Goal: Task Accomplishment & Management: Use online tool/utility

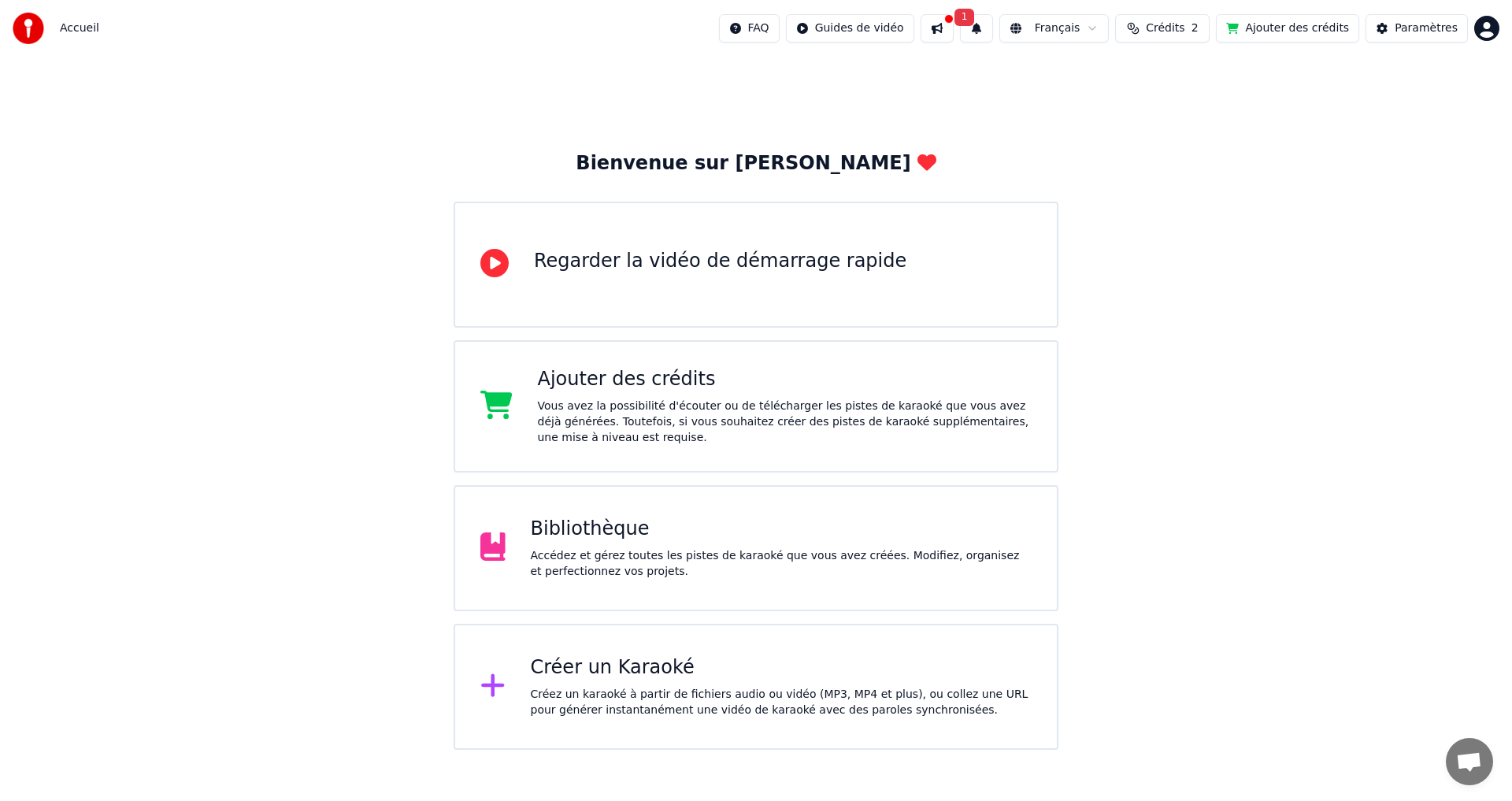
click at [642, 676] on div "Créer un Karaoké" at bounding box center [781, 668] width 501 height 26
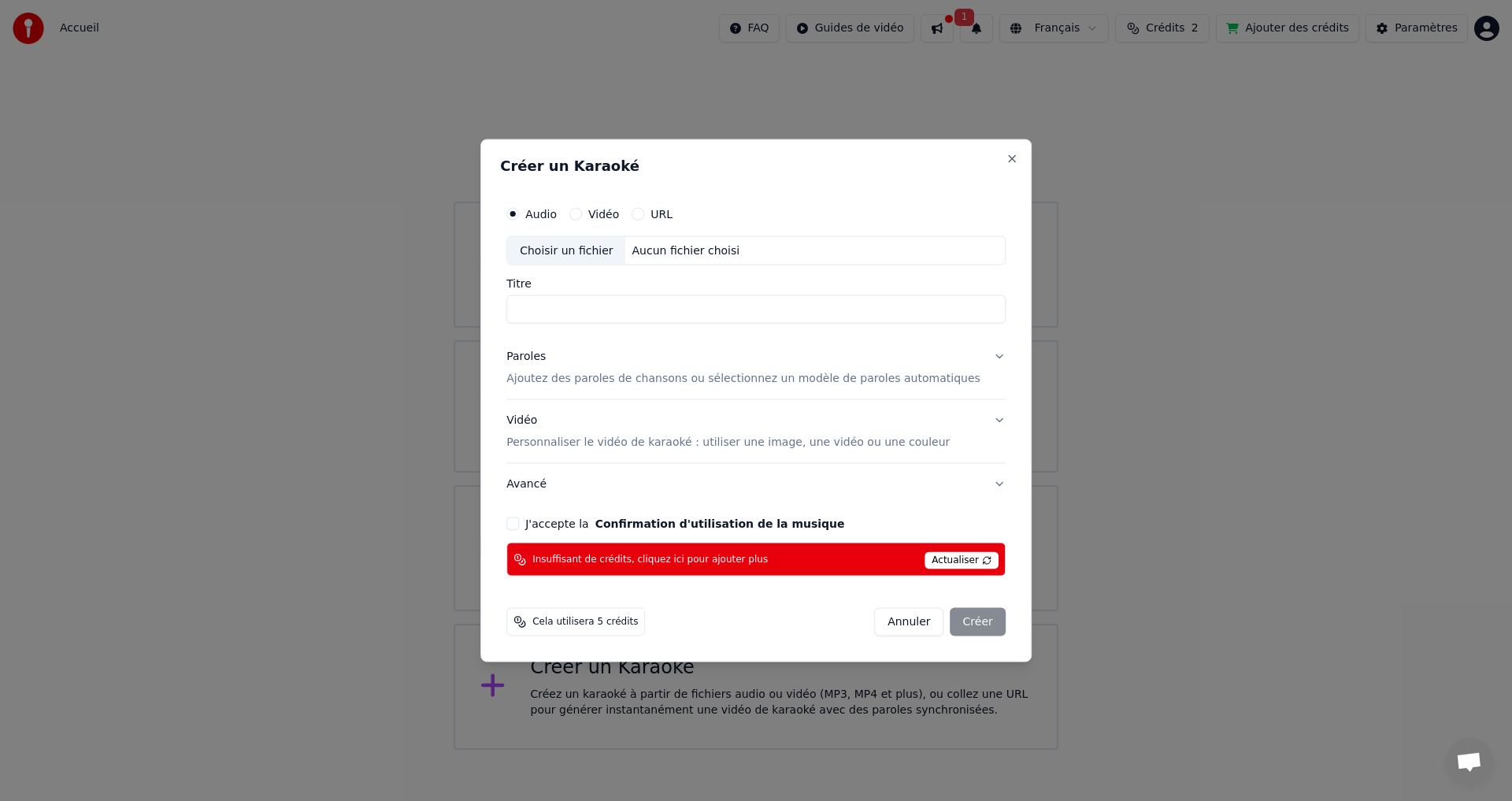
click at [581, 248] on div "Choisir un fichier" at bounding box center [566, 250] width 118 height 28
type input "**********"
click at [637, 381] on p "Ajoutez des paroles de chansons ou sélectionnez un modèle de paroles automatiqu…" at bounding box center [743, 379] width 474 height 16
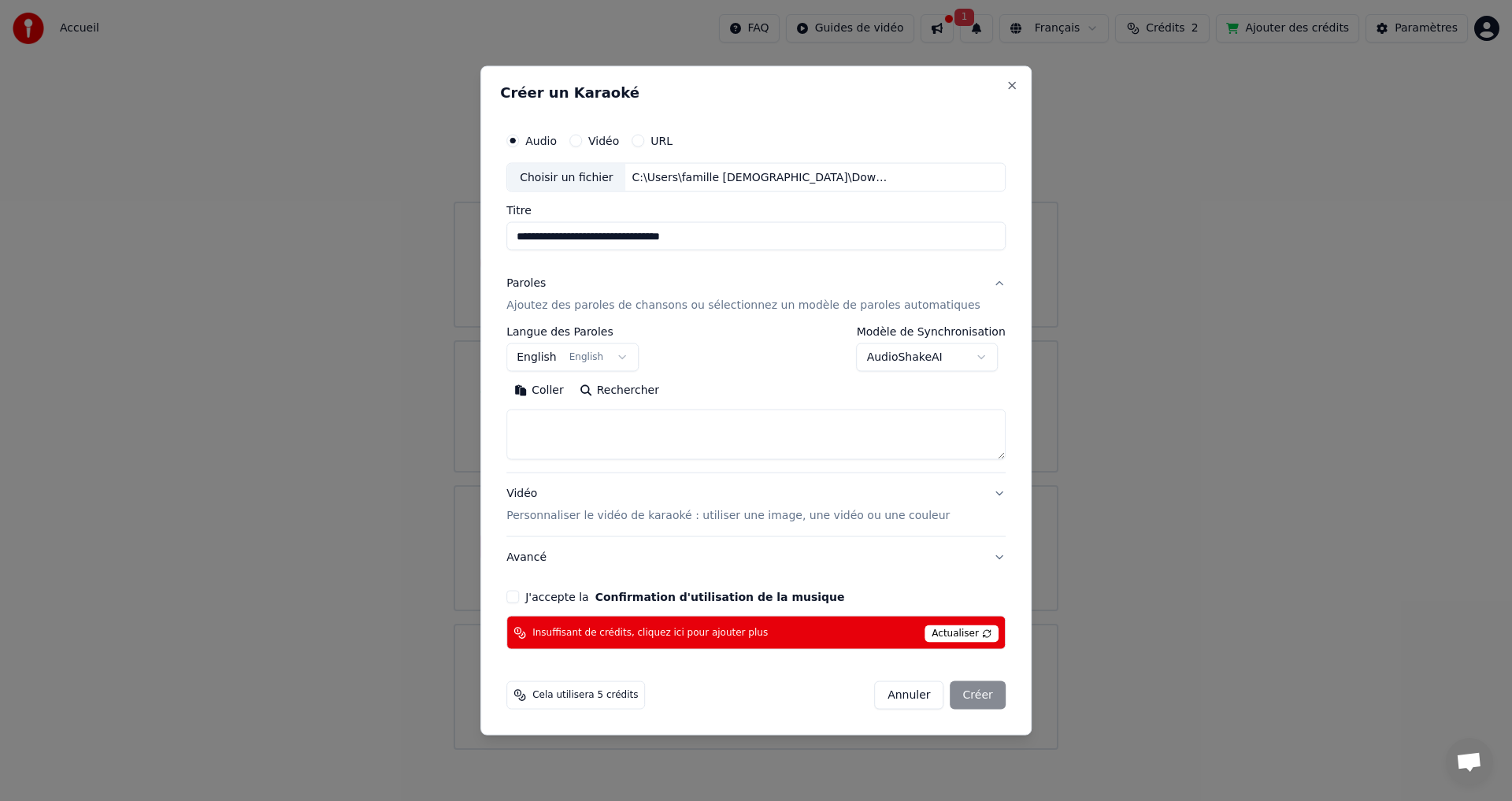
click at [578, 361] on button "English English" at bounding box center [572, 357] width 132 height 28
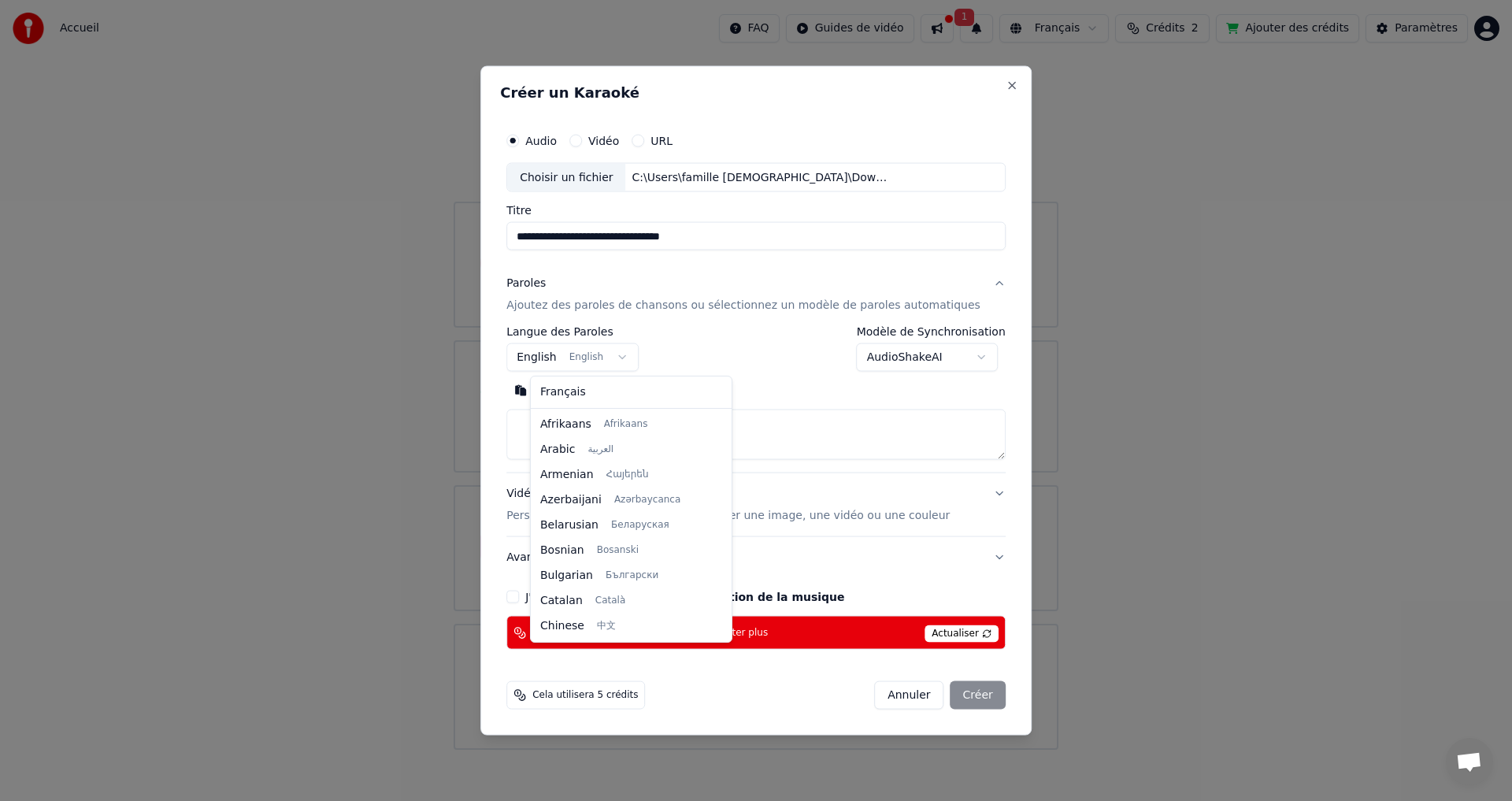
scroll to position [126, 0]
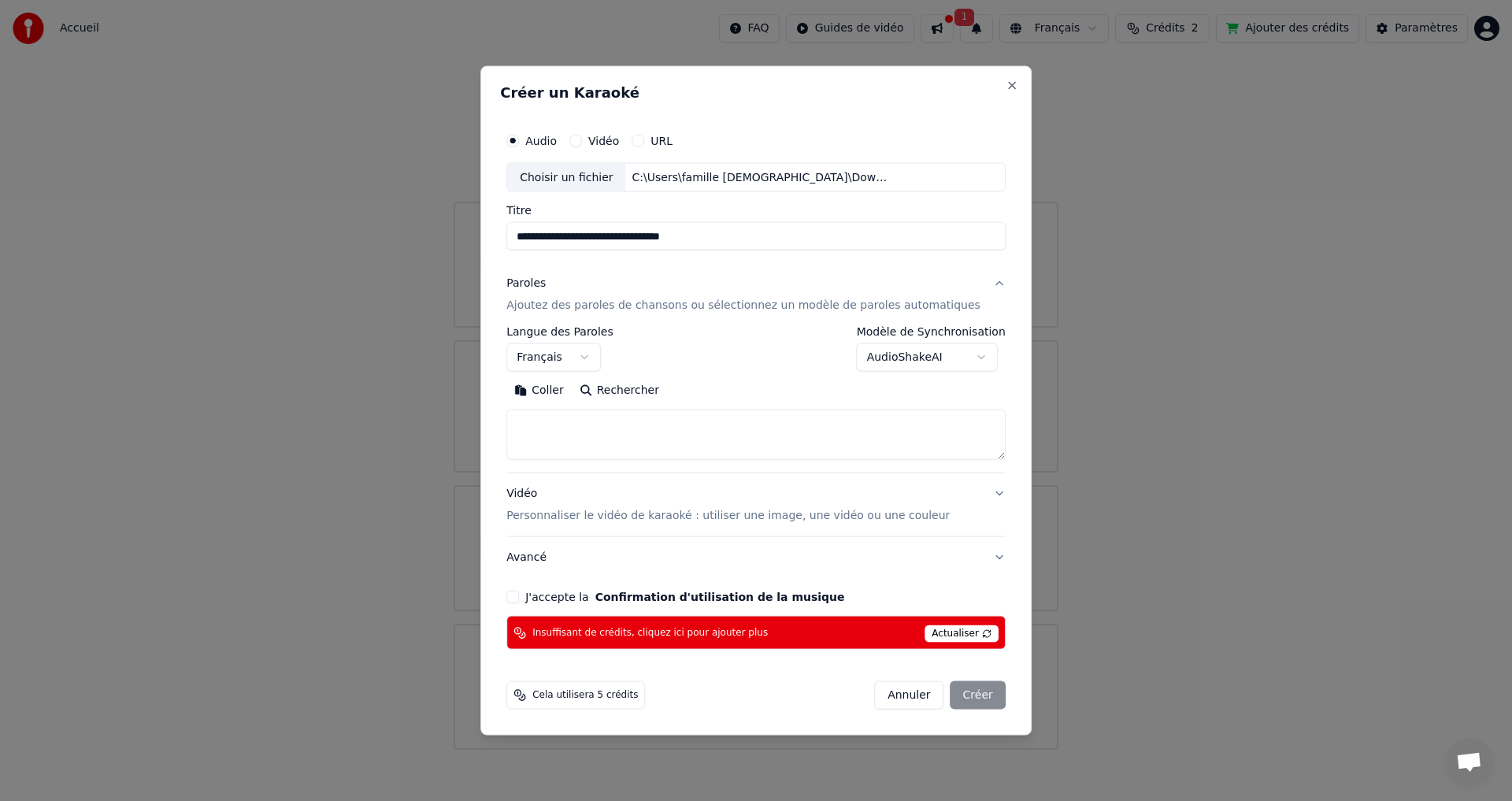
click at [564, 385] on button "Coller" at bounding box center [539, 391] width 66 height 26
select select "**"
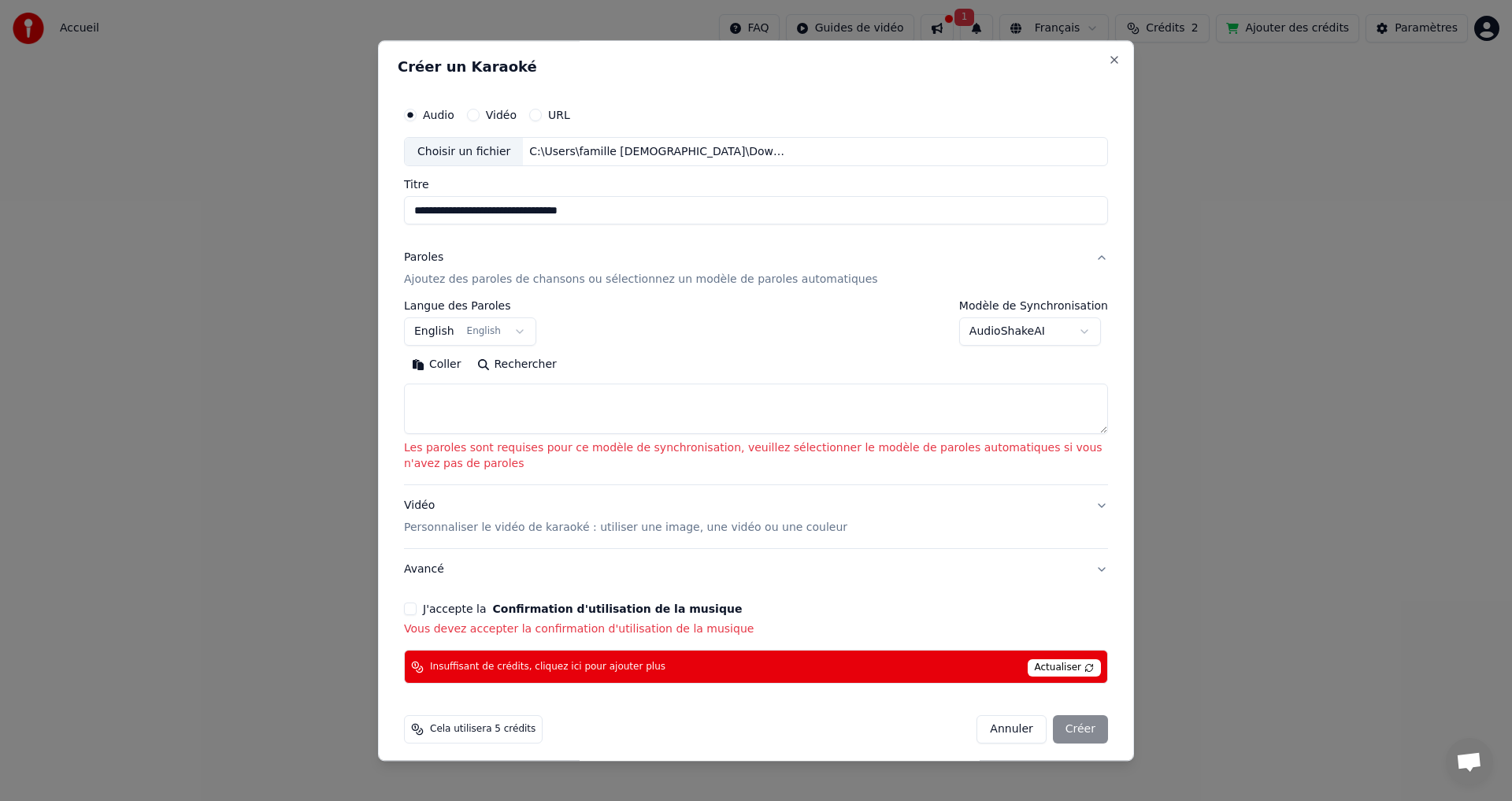
click at [469, 404] on textarea at bounding box center [756, 409] width 704 height 50
click at [449, 366] on button "Coller" at bounding box center [437, 366] width 66 height 26
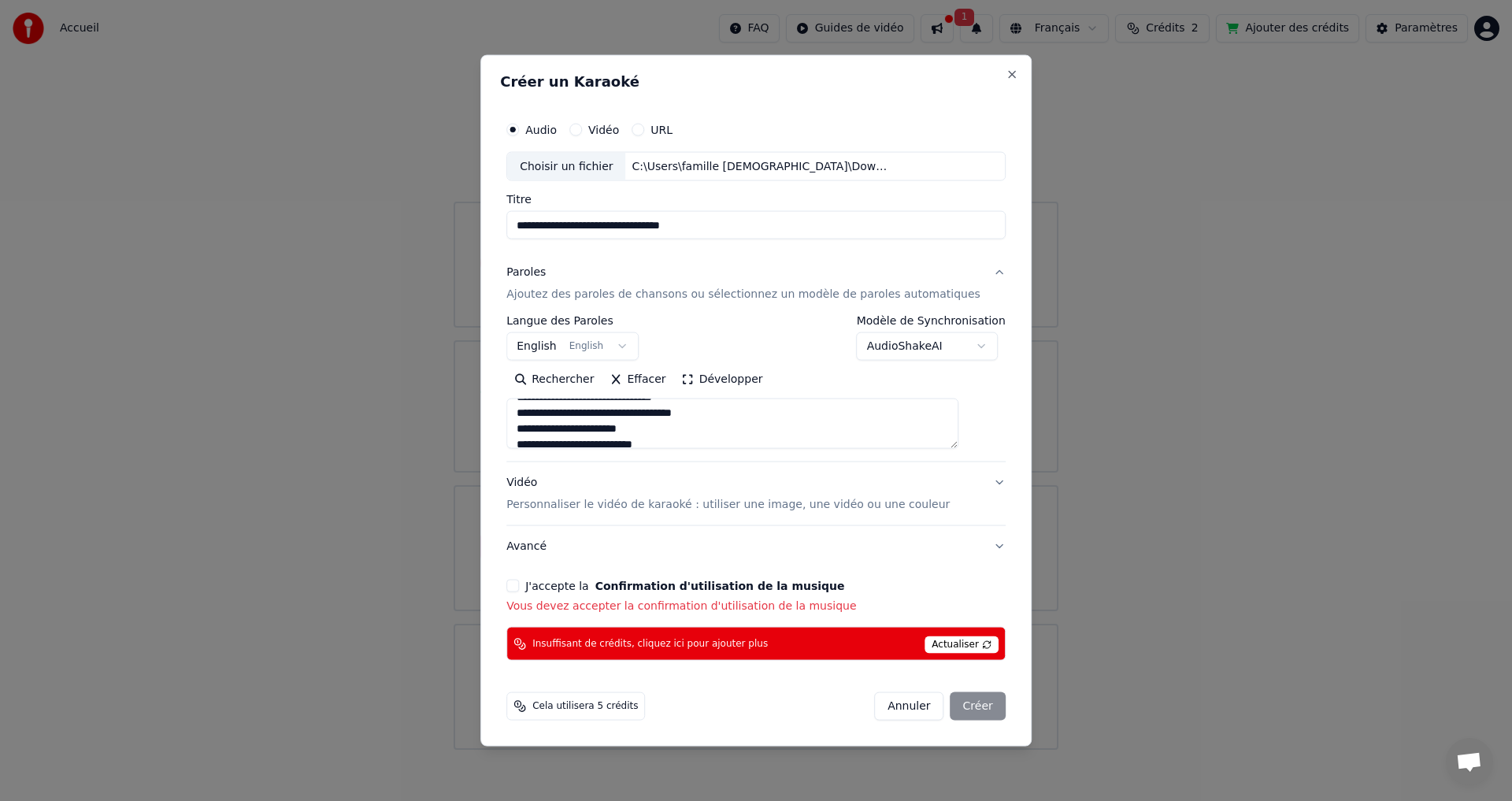
scroll to position [0, 0]
drag, startPoint x: 643, startPoint y: 412, endPoint x: 721, endPoint y: 414, distance: 78.0
click at [648, 412] on textarea at bounding box center [732, 423] width 452 height 50
type textarea "**********"
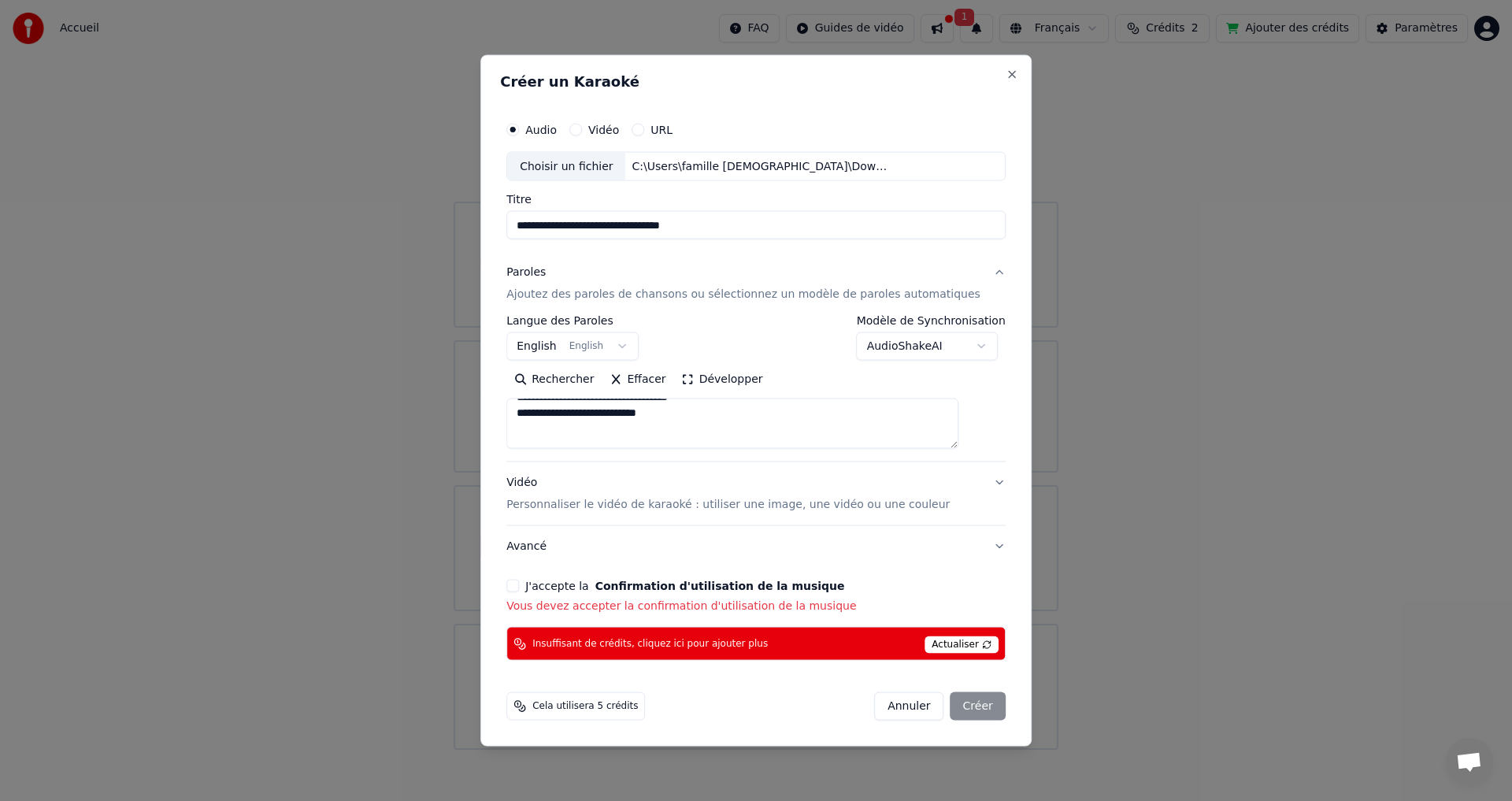
click at [548, 581] on div "J'accepte la Confirmation d'utilisation de la musique" at bounding box center [756, 586] width 499 height 13
click at [519, 580] on button "J'accepte la Confirmation d'utilisation de la musique" at bounding box center [512, 586] width 13 height 13
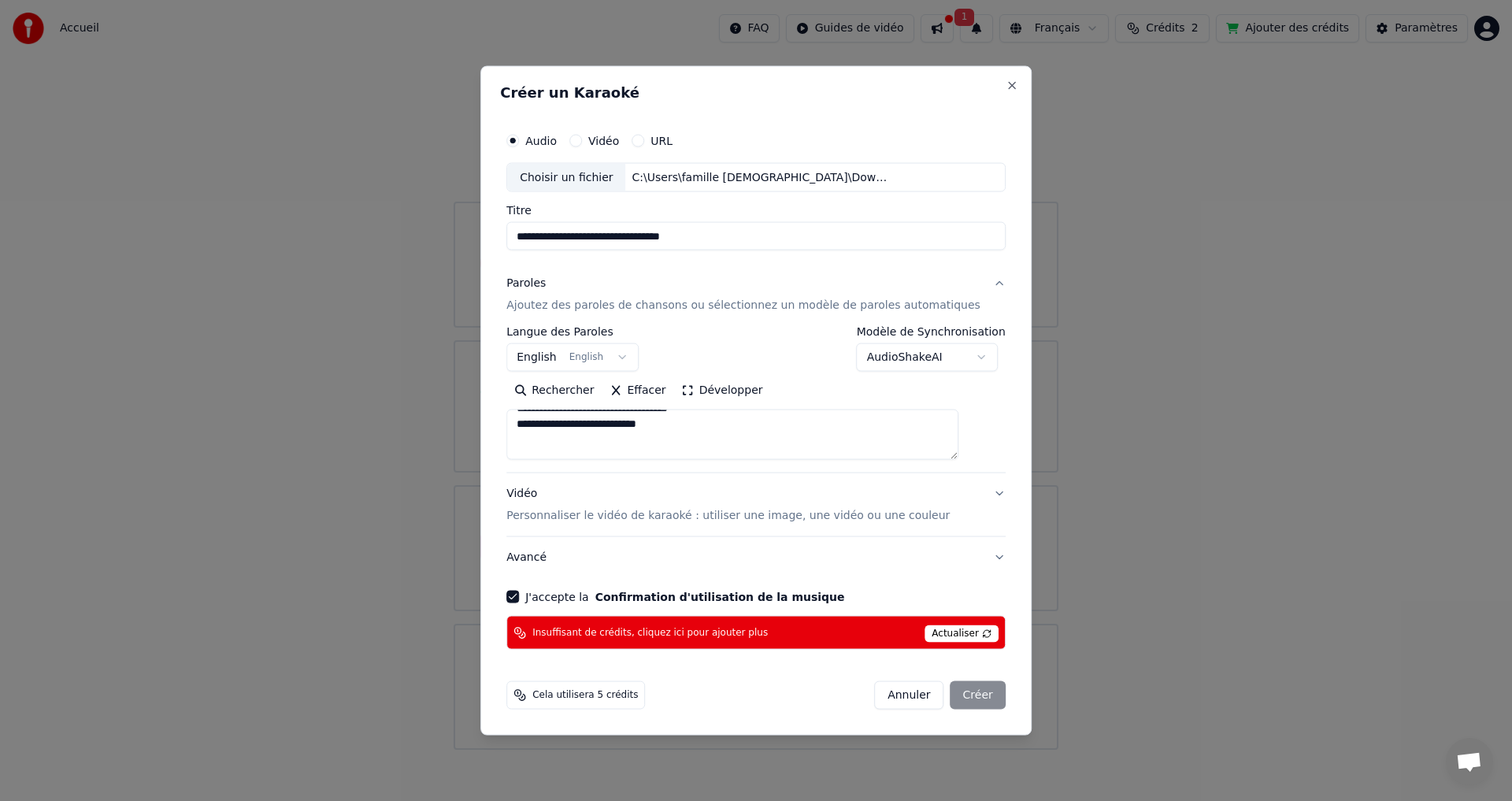
click at [939, 633] on span "Actualiser" at bounding box center [961, 634] width 74 height 18
click at [874, 699] on button "Annuler" at bounding box center [909, 695] width 70 height 28
select select
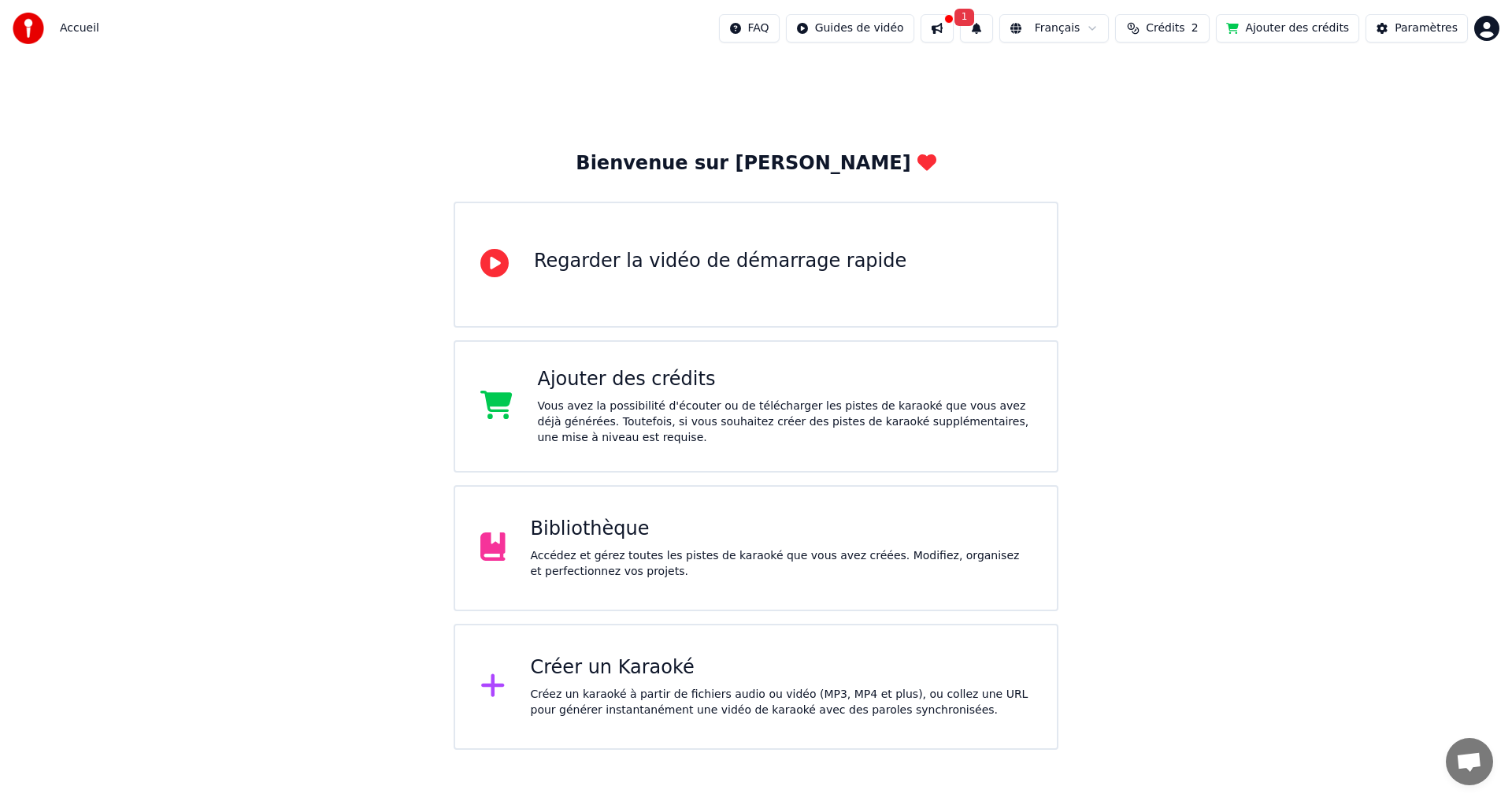
drag, startPoint x: 978, startPoint y: 25, endPoint x: 956, endPoint y: 25, distance: 22.0
click at [976, 25] on div "FAQ Guides de vidéo 1 Français Crédits 2 Ajouter des crédits Paramètres" at bounding box center [1109, 27] width 780 height 28
click at [954, 26] on button at bounding box center [937, 27] width 33 height 28
click at [619, 549] on div "Accédez et gérez toutes les pistes de karaoké que vous avez créées. Modifiez, o…" at bounding box center [781, 564] width 501 height 31
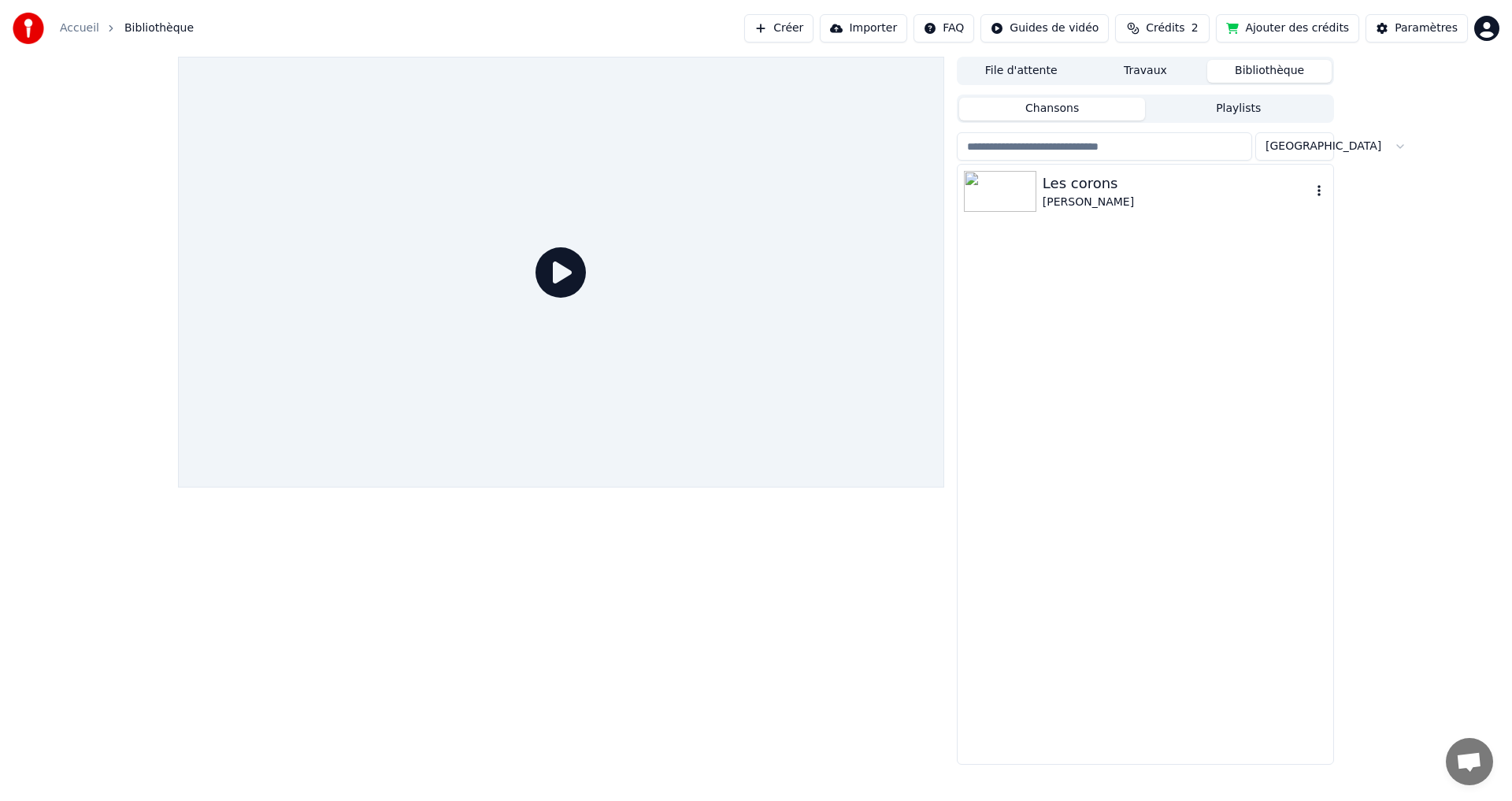
click at [1101, 197] on div "[PERSON_NAME]" at bounding box center [1177, 202] width 269 height 16
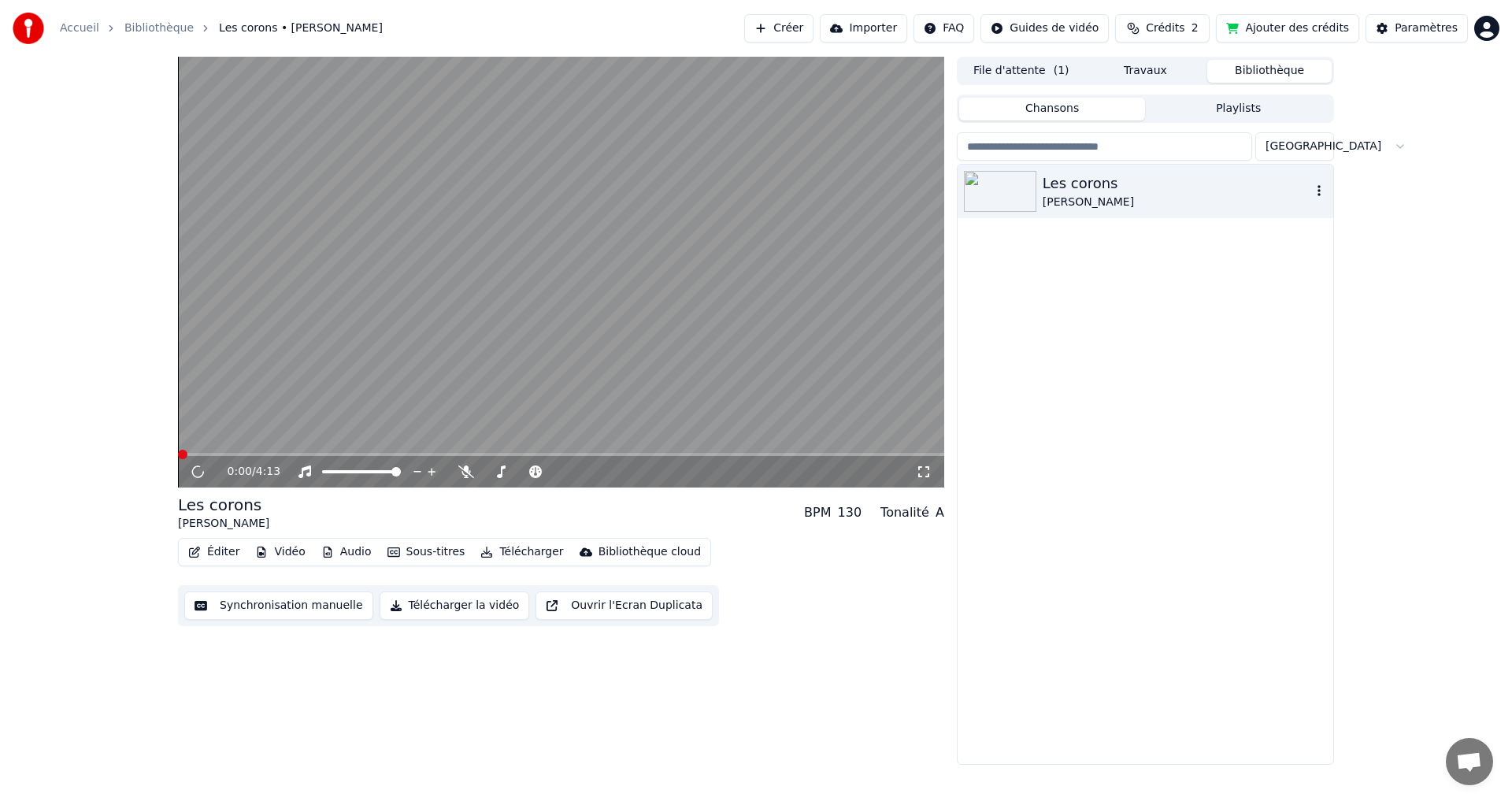
click at [1314, 190] on icon "button" at bounding box center [1319, 190] width 16 height 13
click at [469, 385] on video at bounding box center [560, 272] width 766 height 431
click at [1320, 195] on icon "button" at bounding box center [1319, 190] width 3 height 11
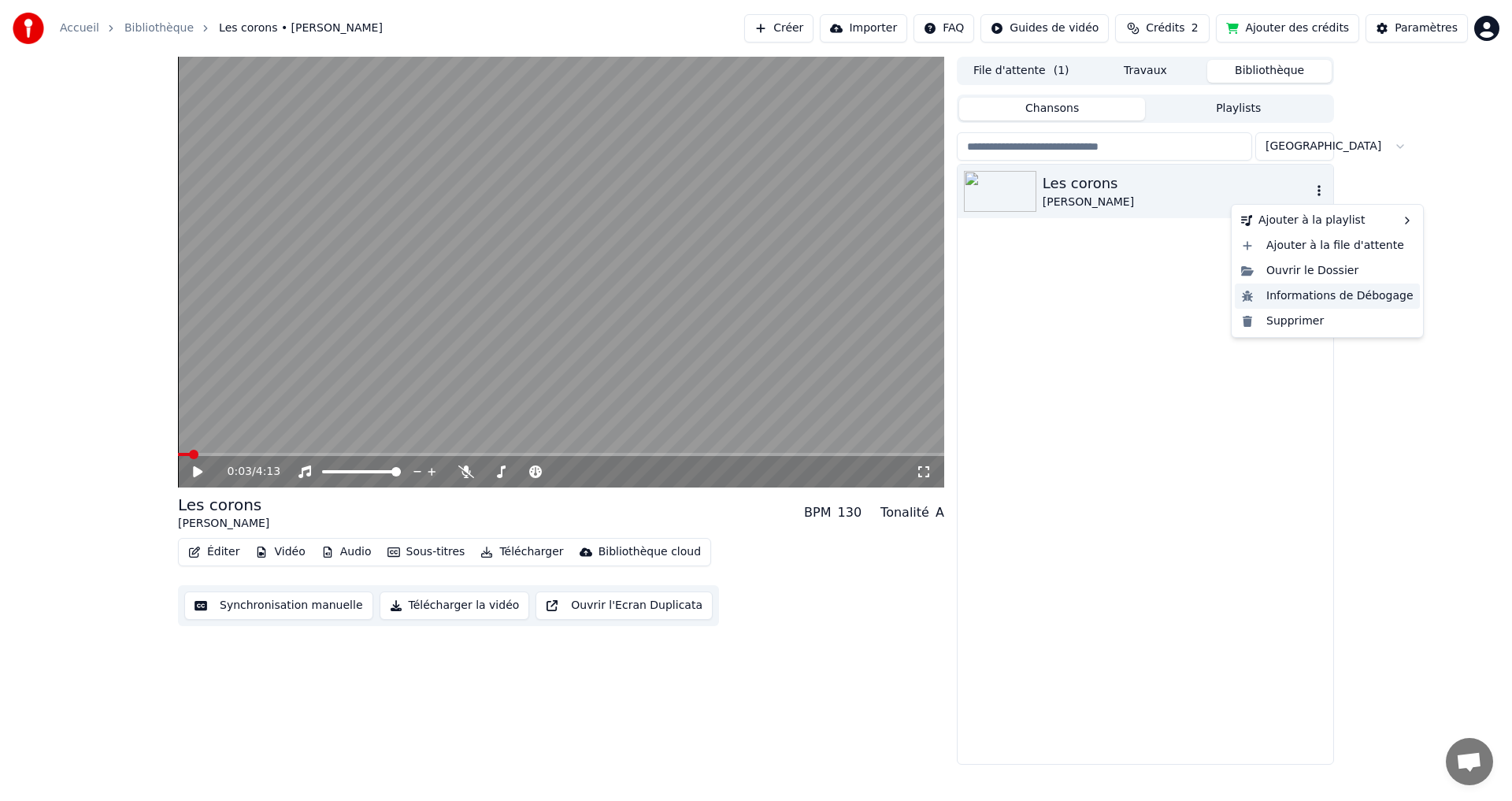
click at [1297, 299] on div "Informations de Débogage" at bounding box center [1328, 296] width 185 height 26
click at [1322, 192] on icon "button" at bounding box center [1319, 190] width 16 height 13
click at [266, 608] on button "Synchronisation manuelle" at bounding box center [279, 606] width 189 height 28
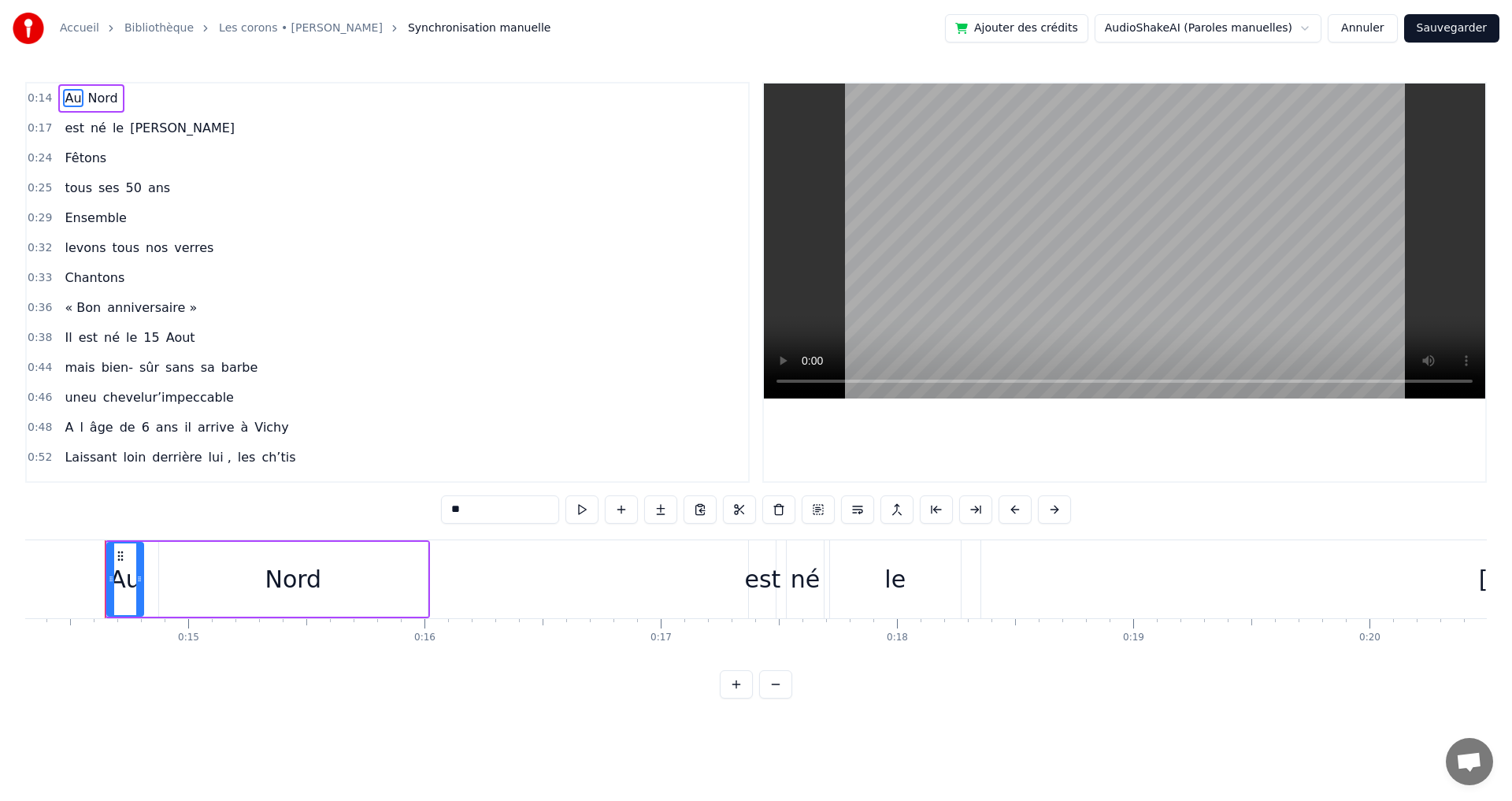
click at [130, 129] on span "[PERSON_NAME]" at bounding box center [182, 128] width 108 height 18
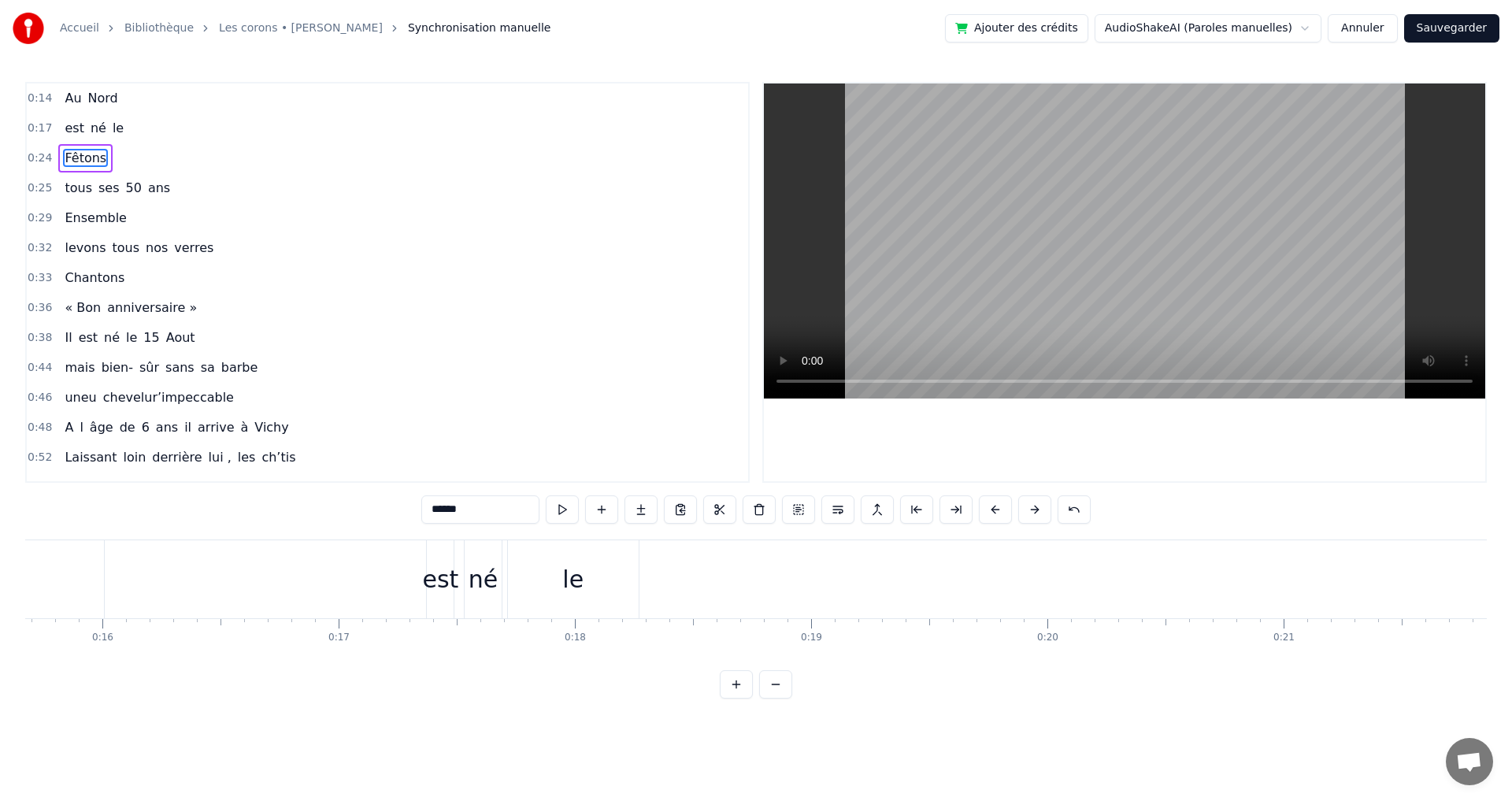
scroll to position [0, 3606]
click at [111, 134] on span "le" at bounding box center [118, 128] width 14 height 18
type input "**"
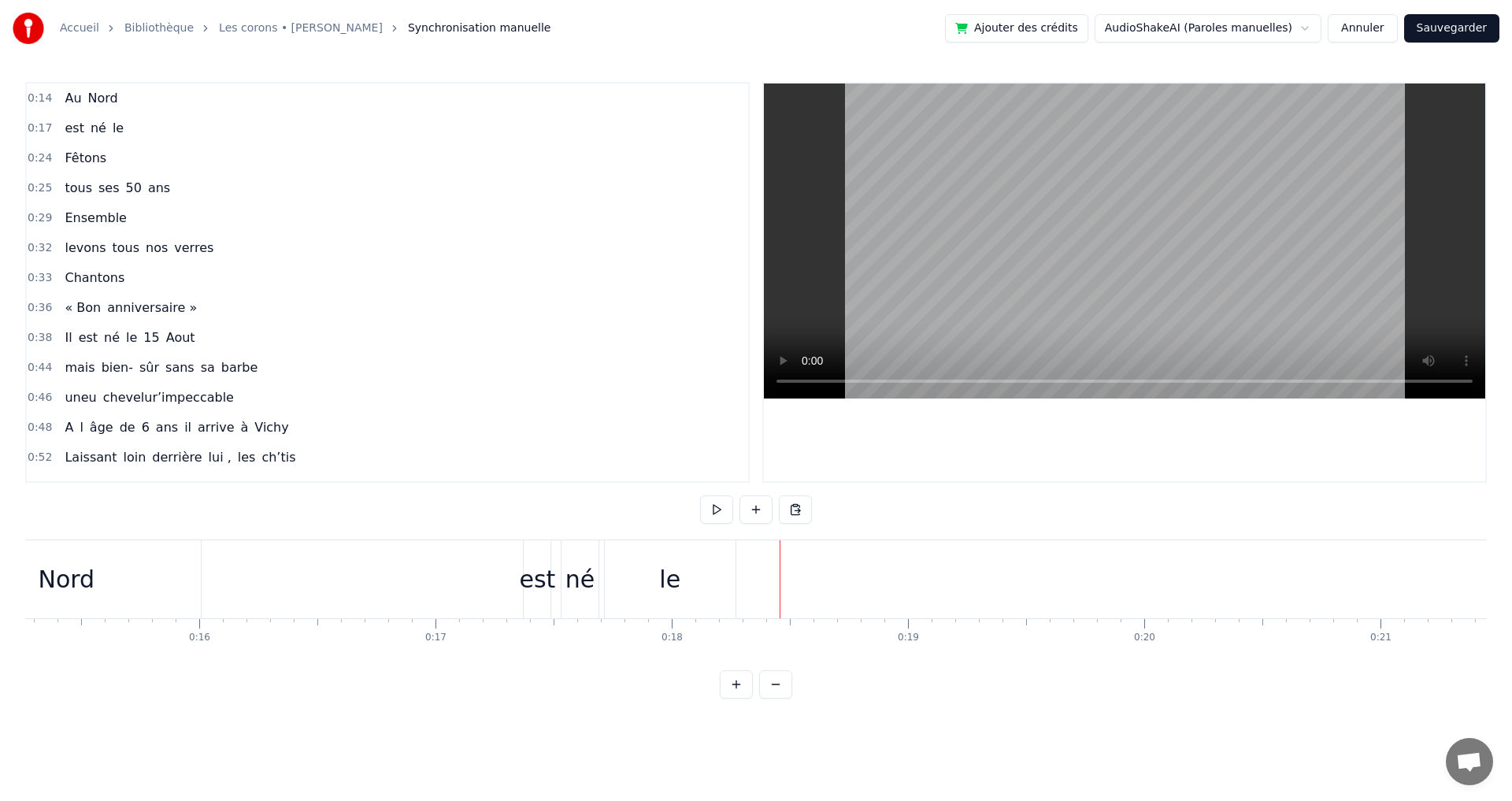
click at [703, 581] on div "le" at bounding box center [669, 579] width 130 height 78
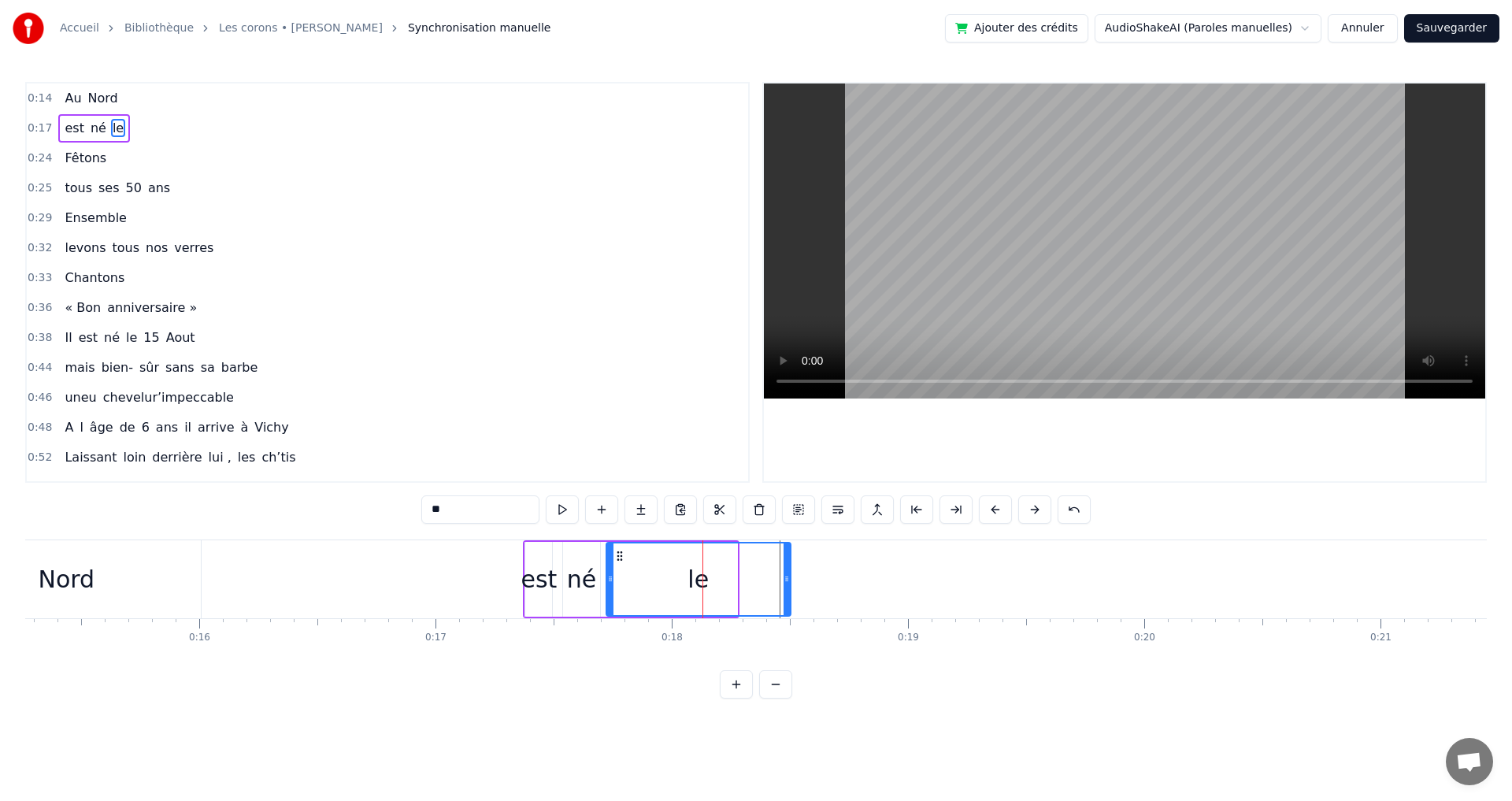
drag, startPoint x: 734, startPoint y: 581, endPoint x: 788, endPoint y: 580, distance: 54.0
click at [788, 580] on icon at bounding box center [787, 579] width 6 height 13
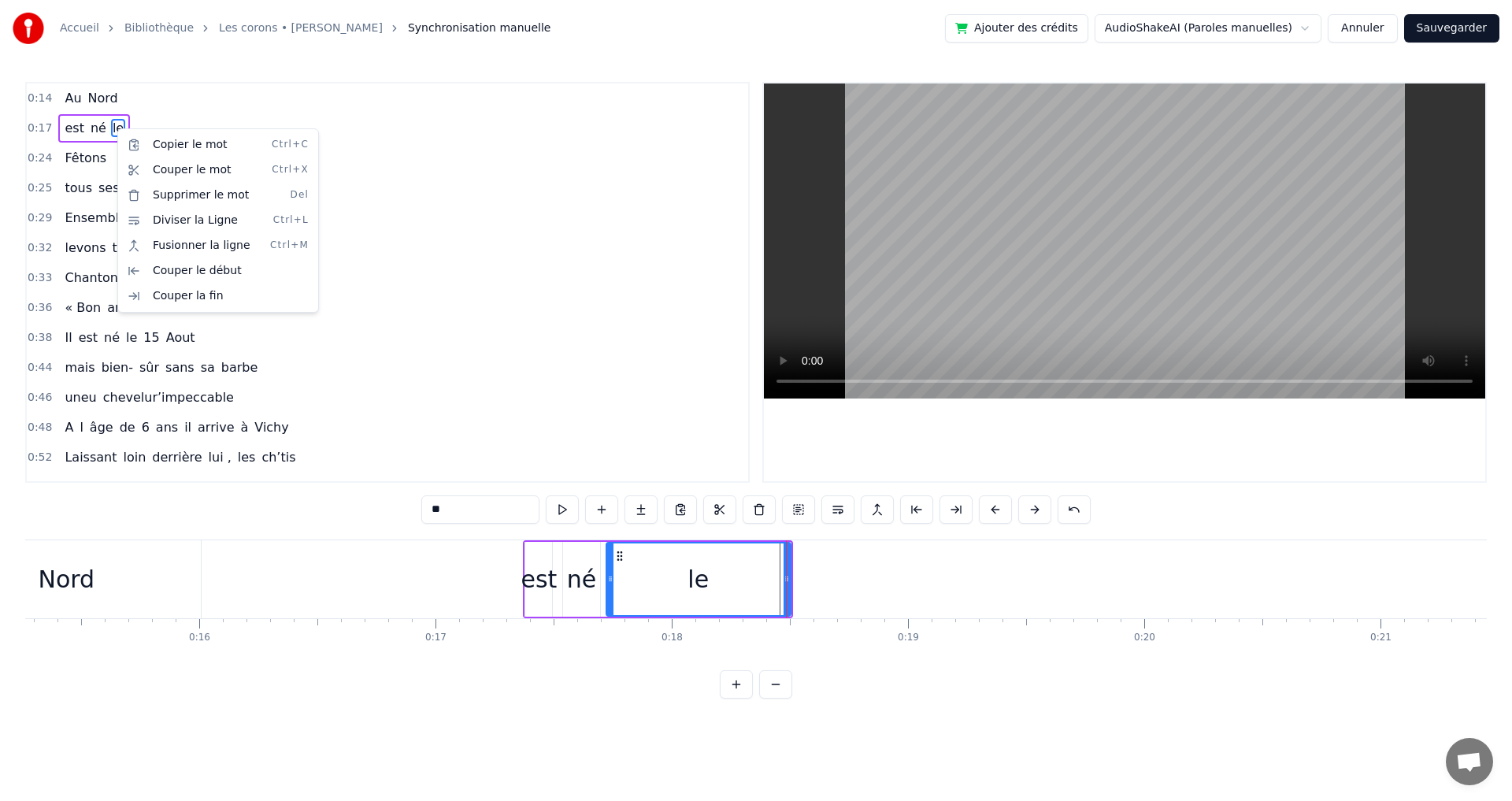
click at [1375, 30] on html "Accueil Bibliothèque Les corons • Pierre Bachelet Synchronisation manuelle Ajou…" at bounding box center [756, 362] width 1512 height 724
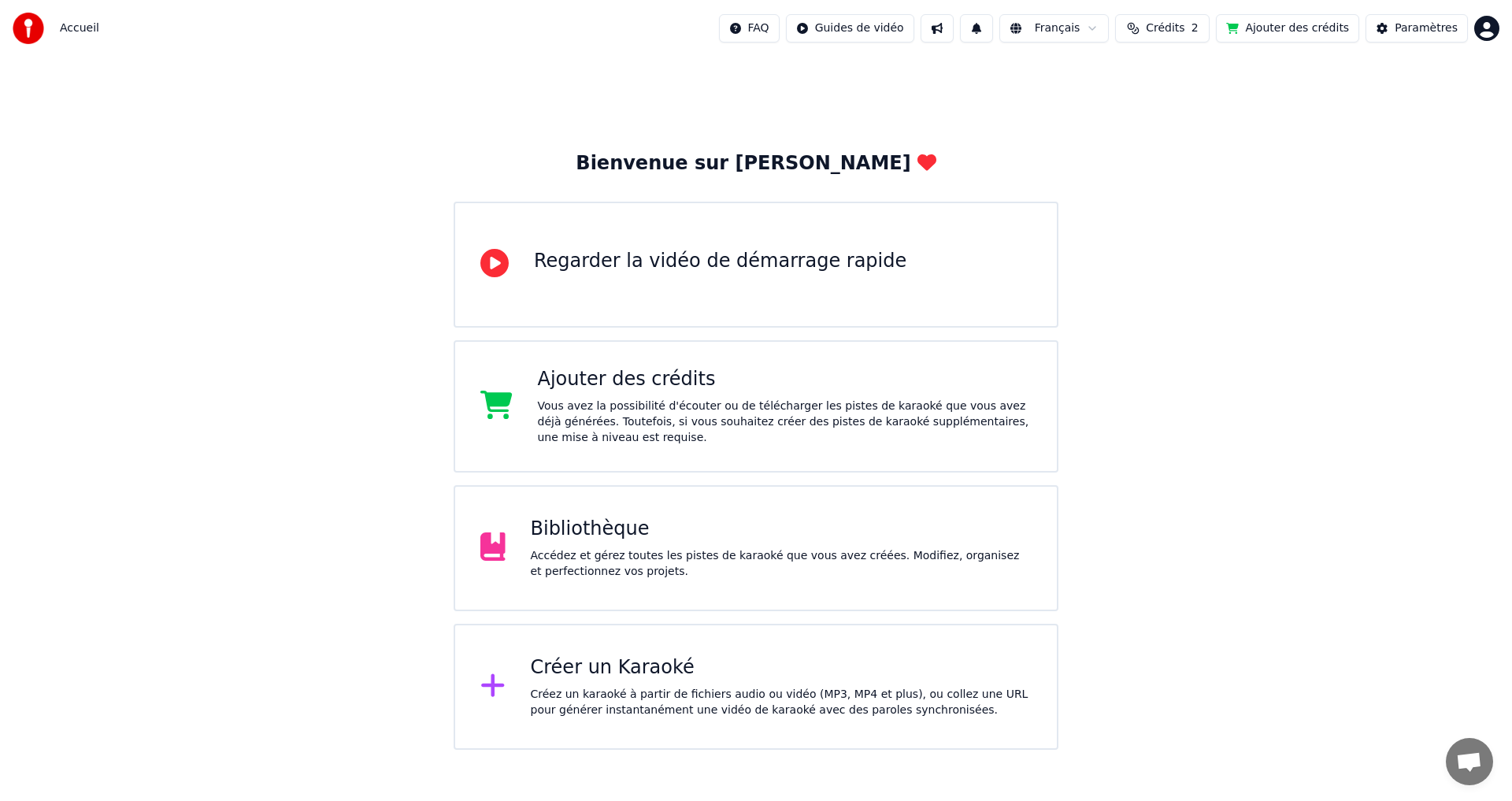
click at [676, 561] on div "Accédez et gérez toutes les pistes de karaoké que vous avez créées. Modifiez, o…" at bounding box center [781, 564] width 501 height 31
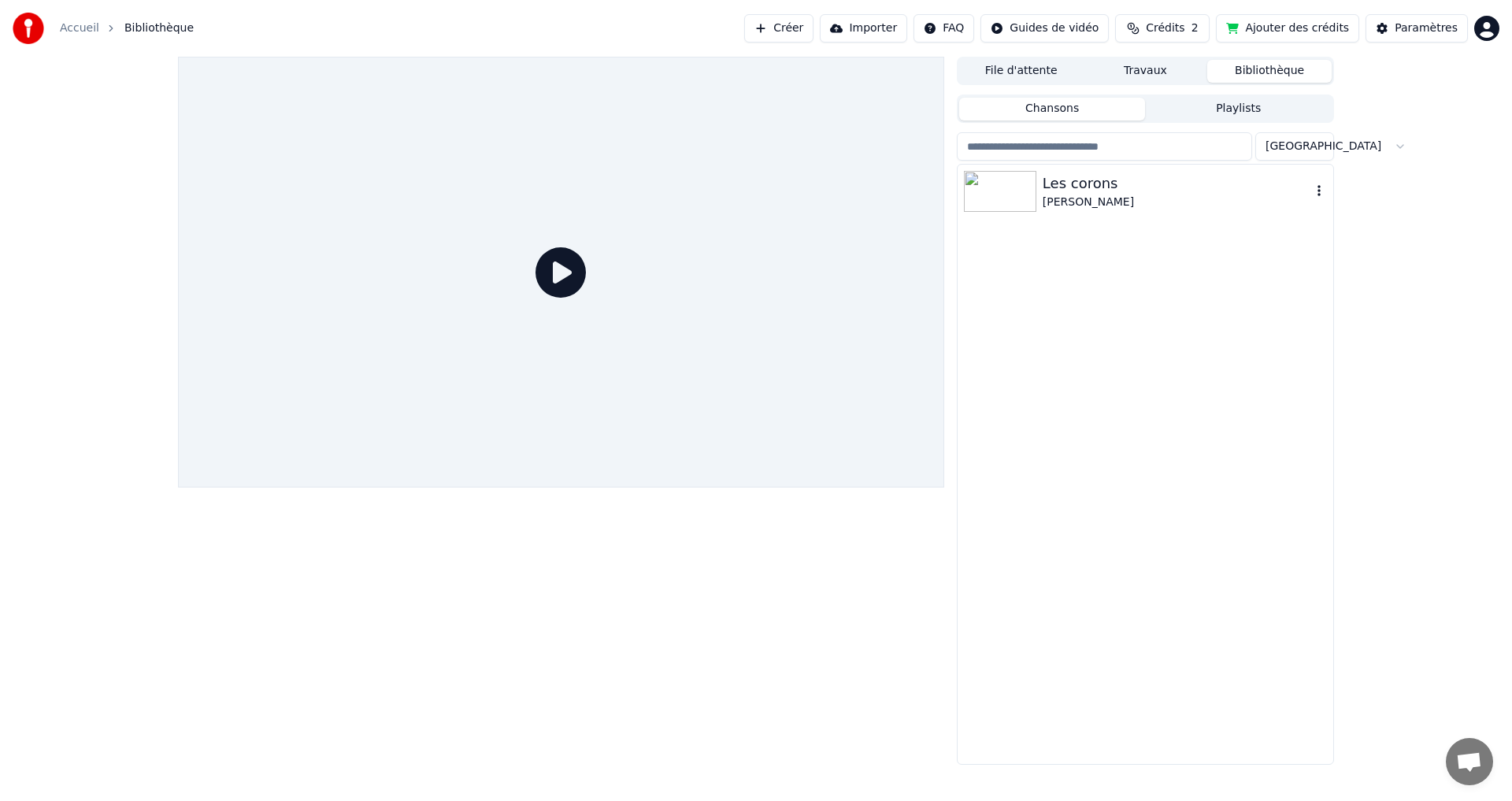
click at [1128, 205] on div "[PERSON_NAME]" at bounding box center [1177, 202] width 269 height 16
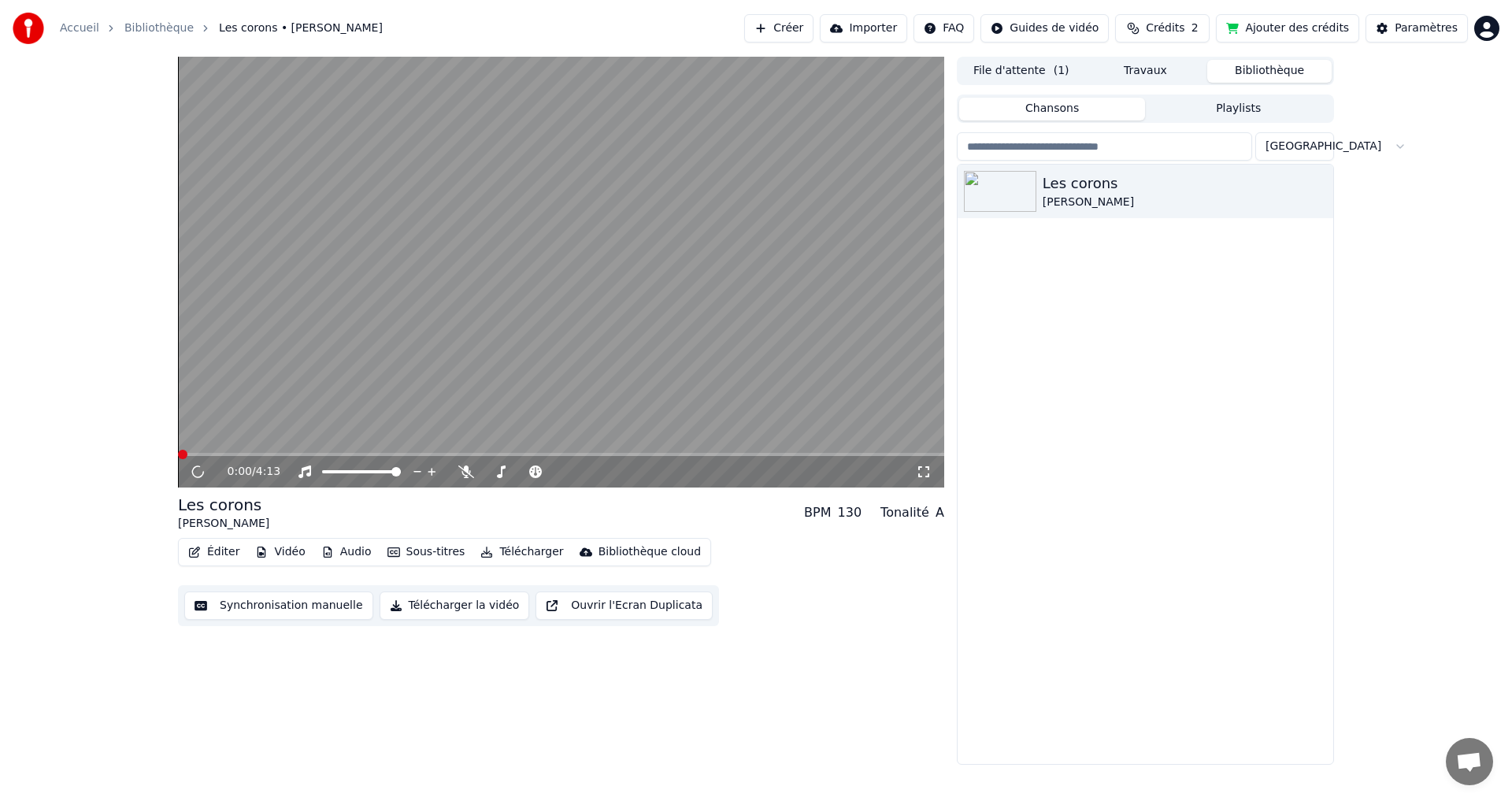
click at [334, 601] on button "Synchronisation manuelle" at bounding box center [279, 606] width 189 height 28
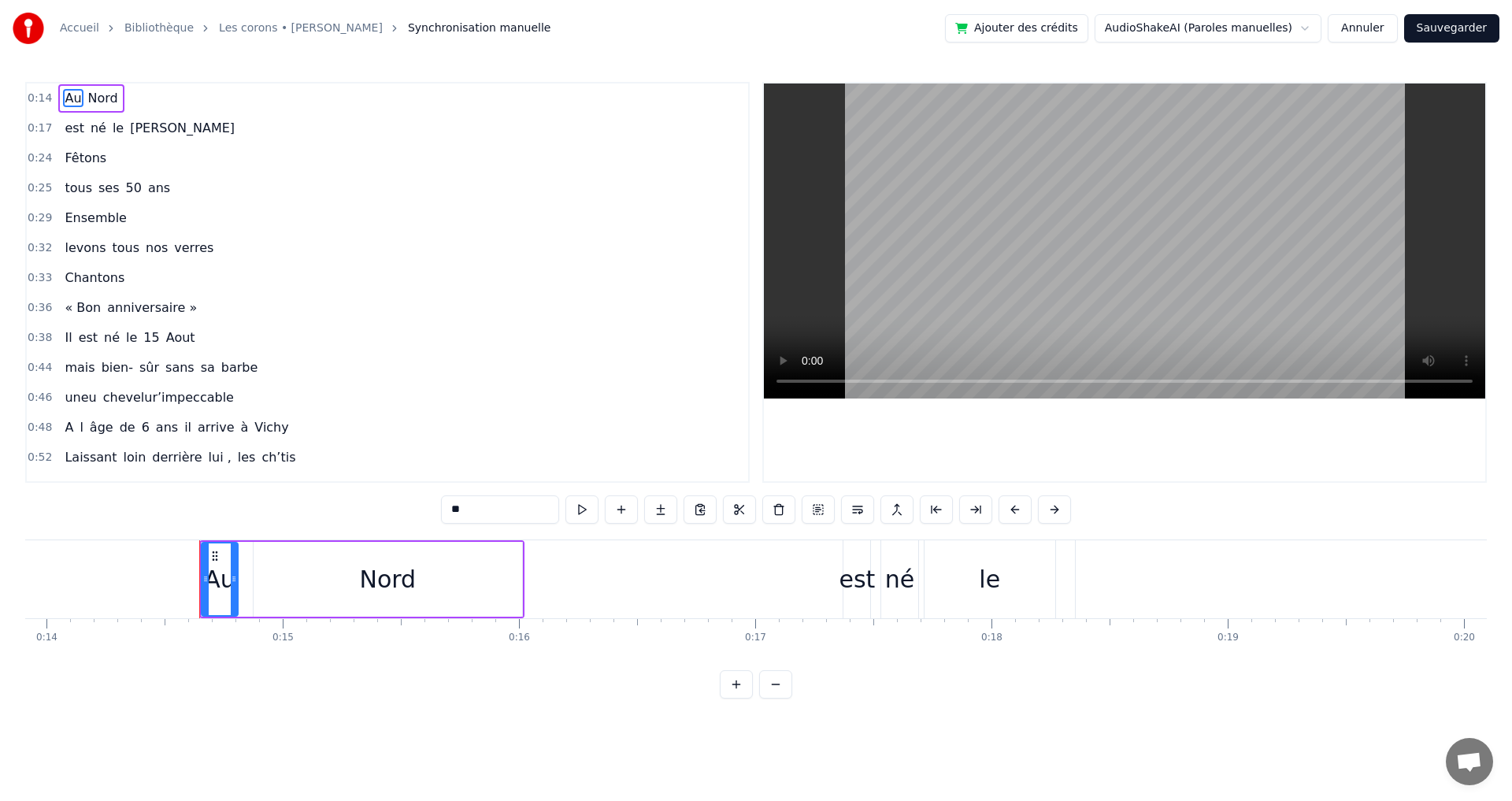
scroll to position [0, 3381]
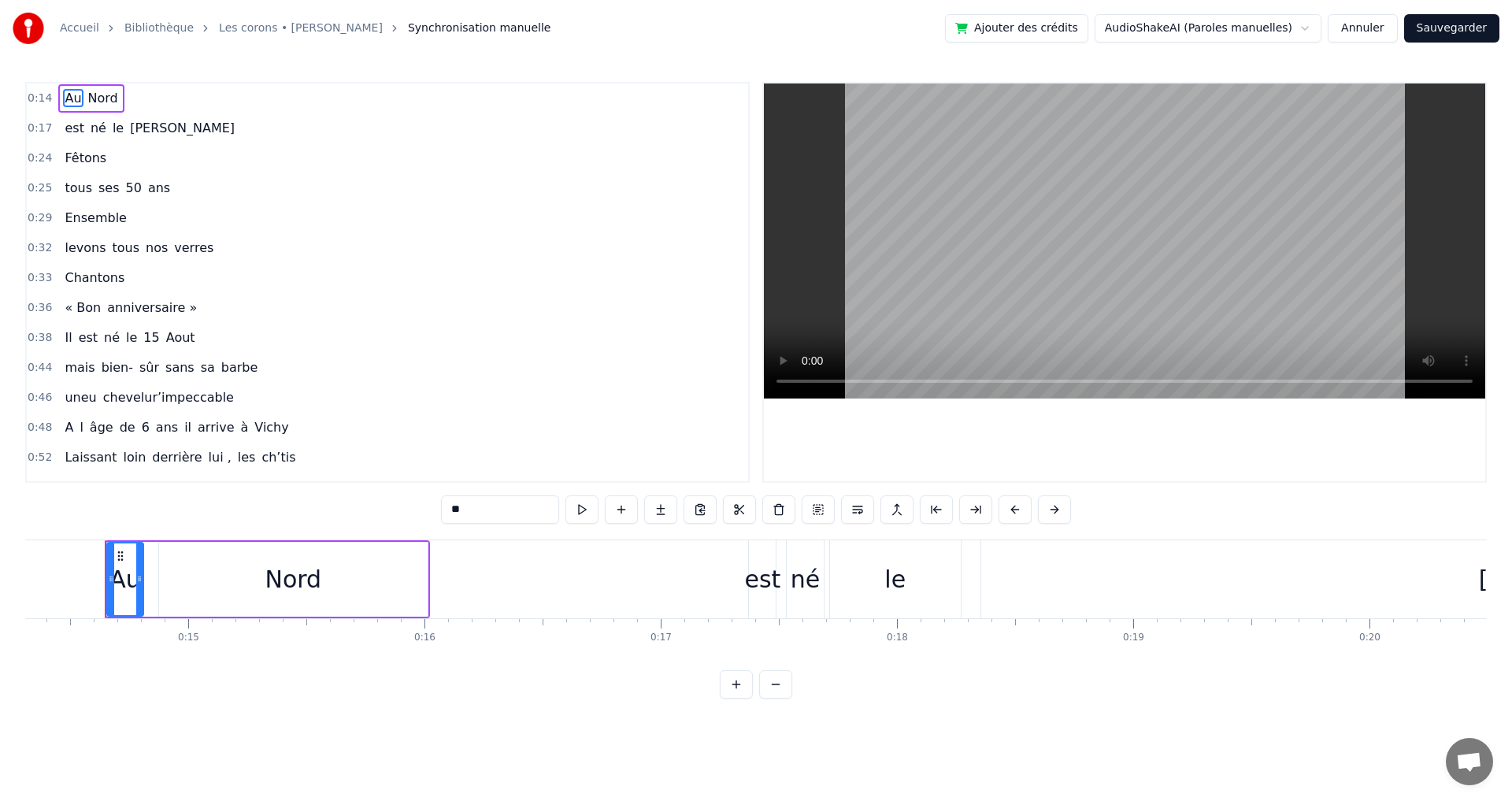
click at [135, 128] on span "[PERSON_NAME]" at bounding box center [182, 128] width 108 height 18
type input "********"
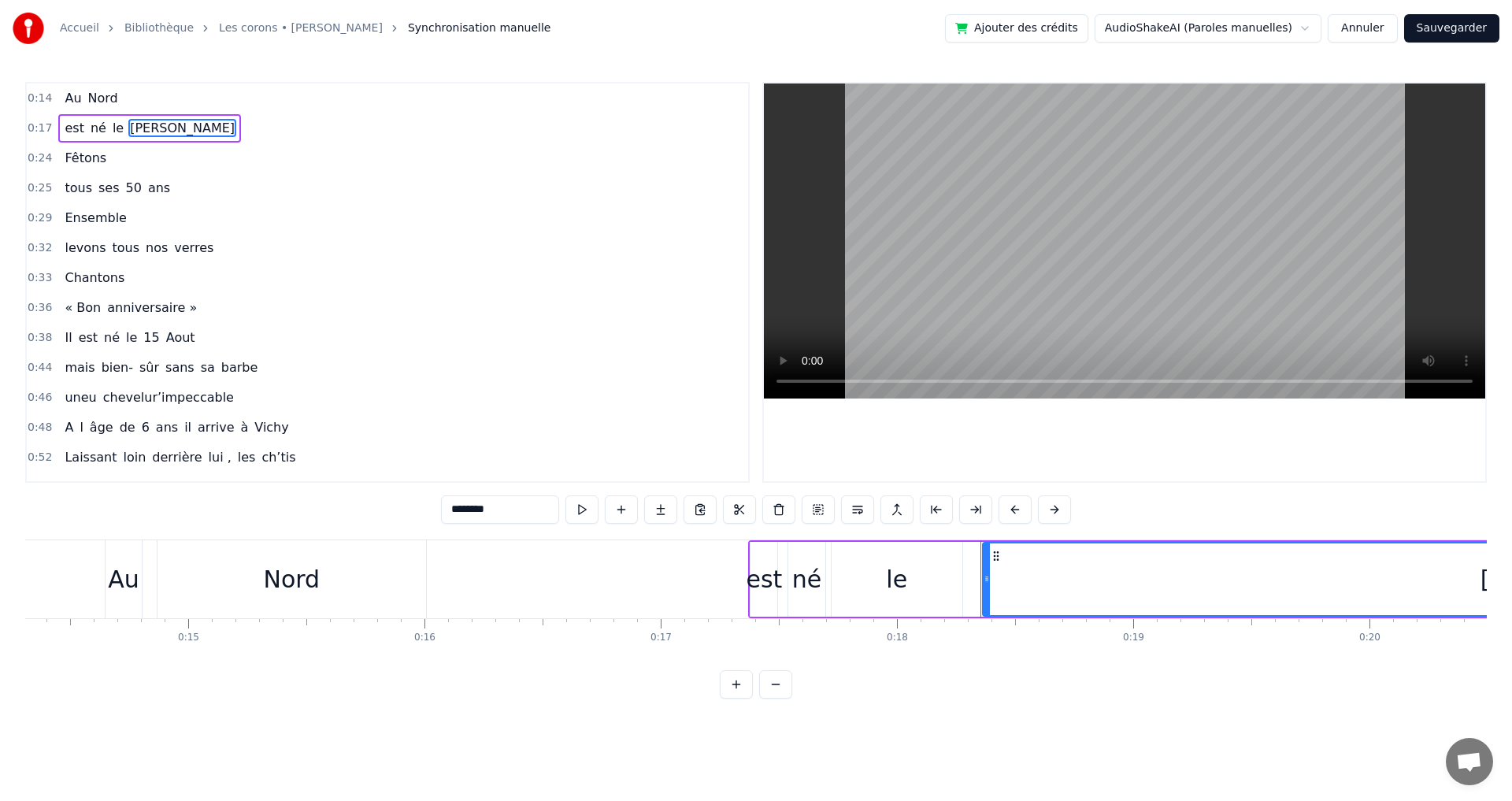
click at [995, 560] on circle at bounding box center [994, 560] width 1 height 1
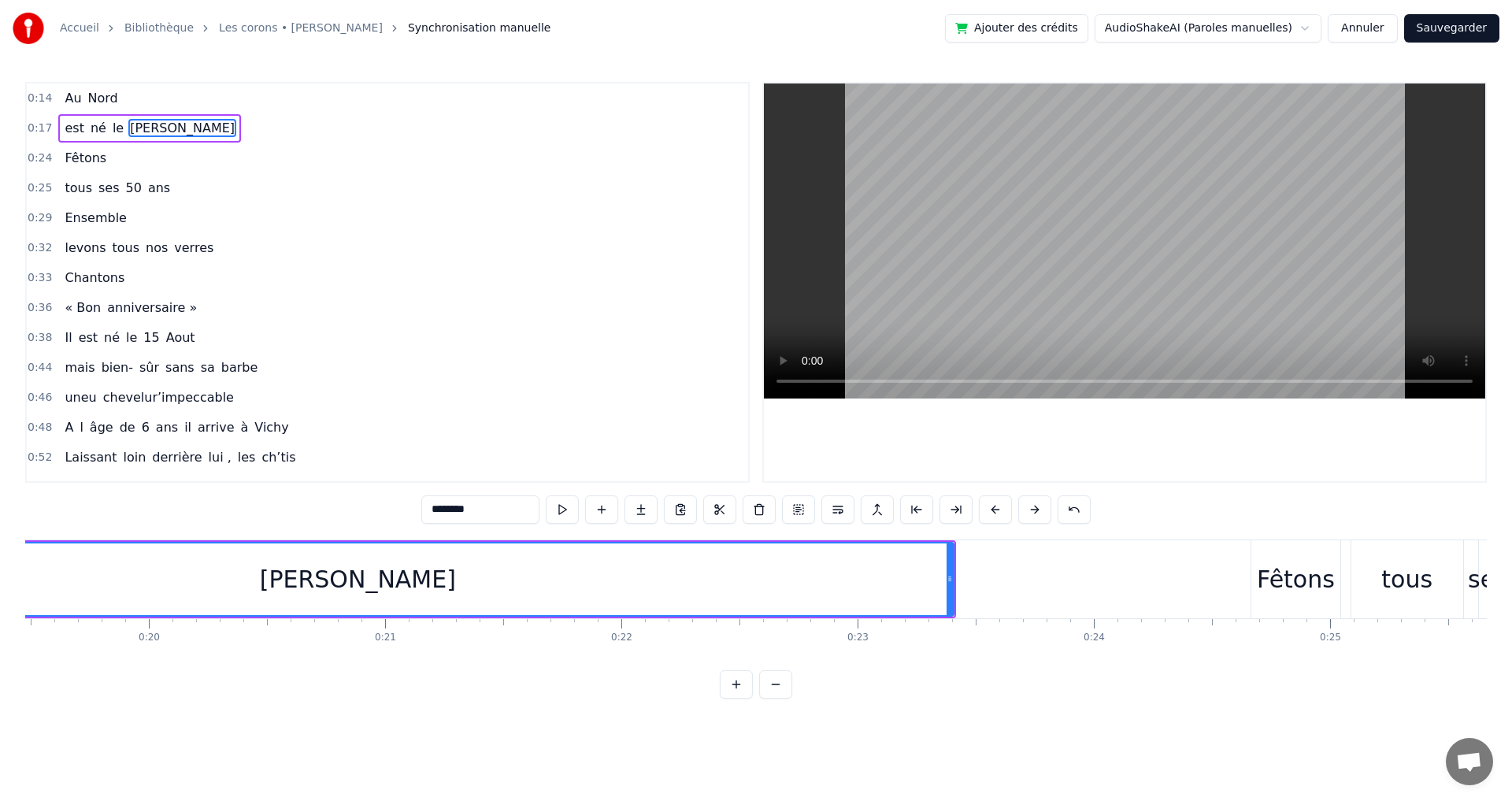
scroll to position [0, 4405]
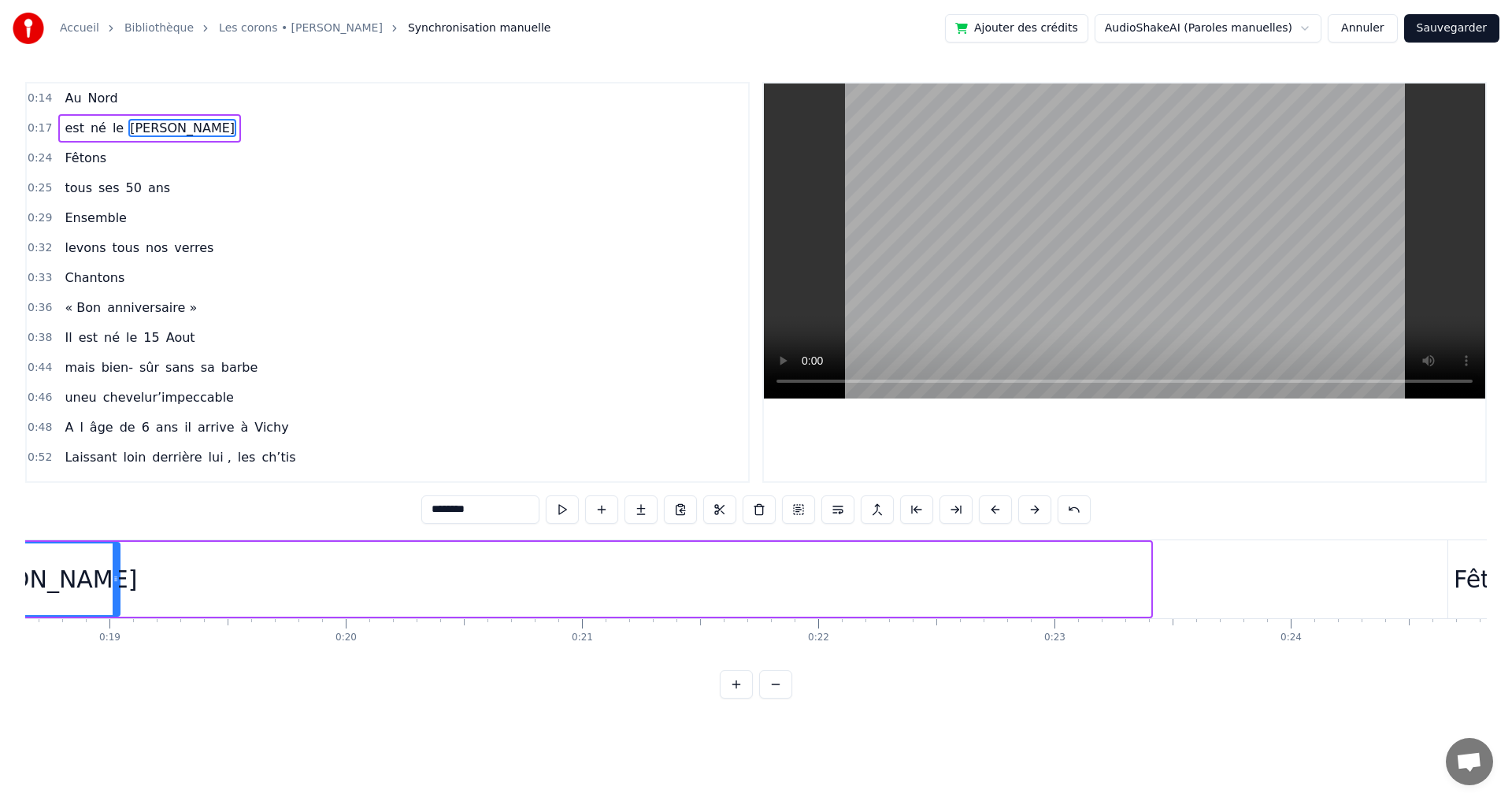
drag, startPoint x: 1145, startPoint y: 577, endPoint x: 114, endPoint y: 578, distance: 1031.0
click at [114, 578] on icon at bounding box center [116, 579] width 6 height 13
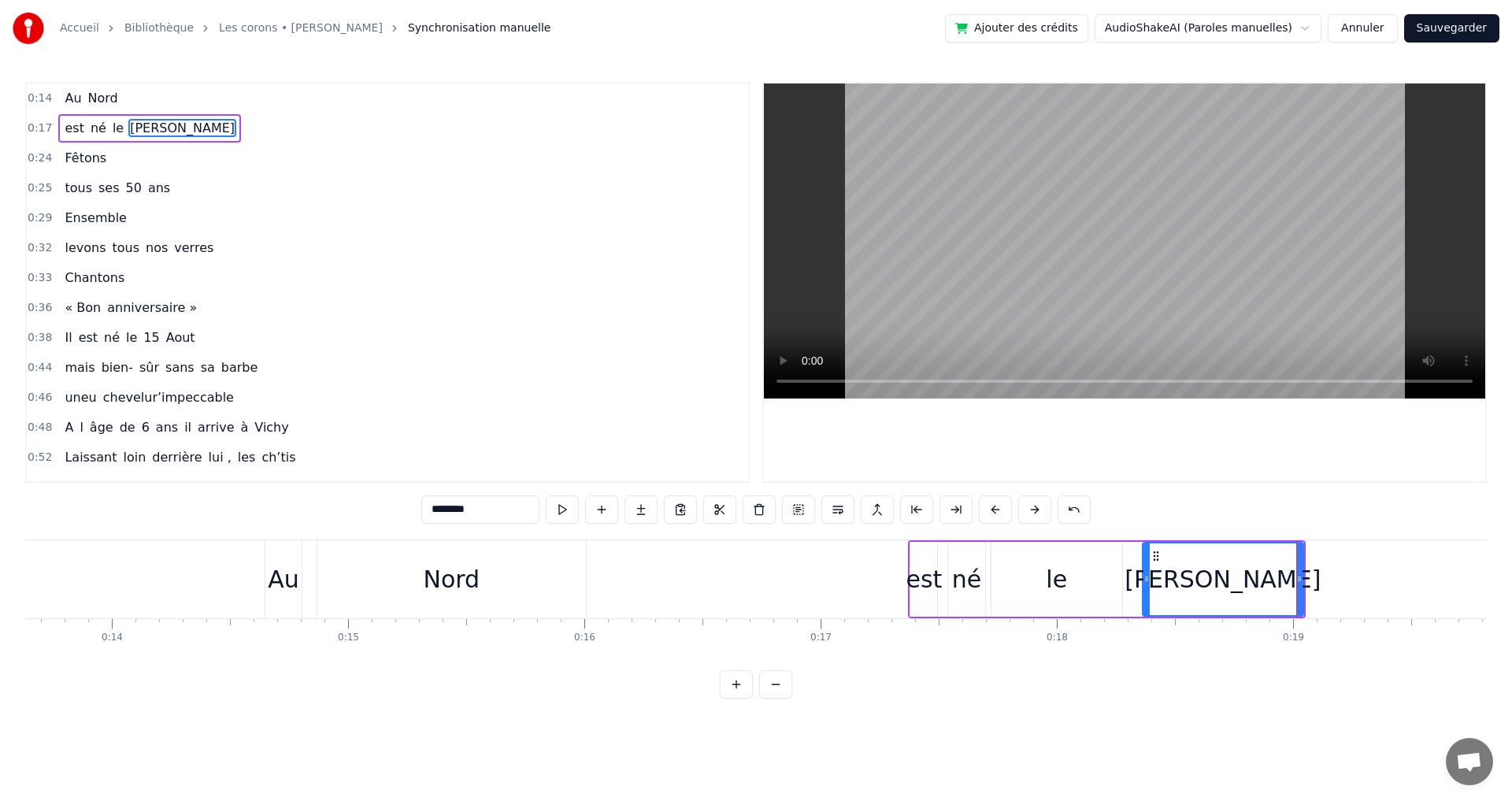
scroll to position [0, 3518]
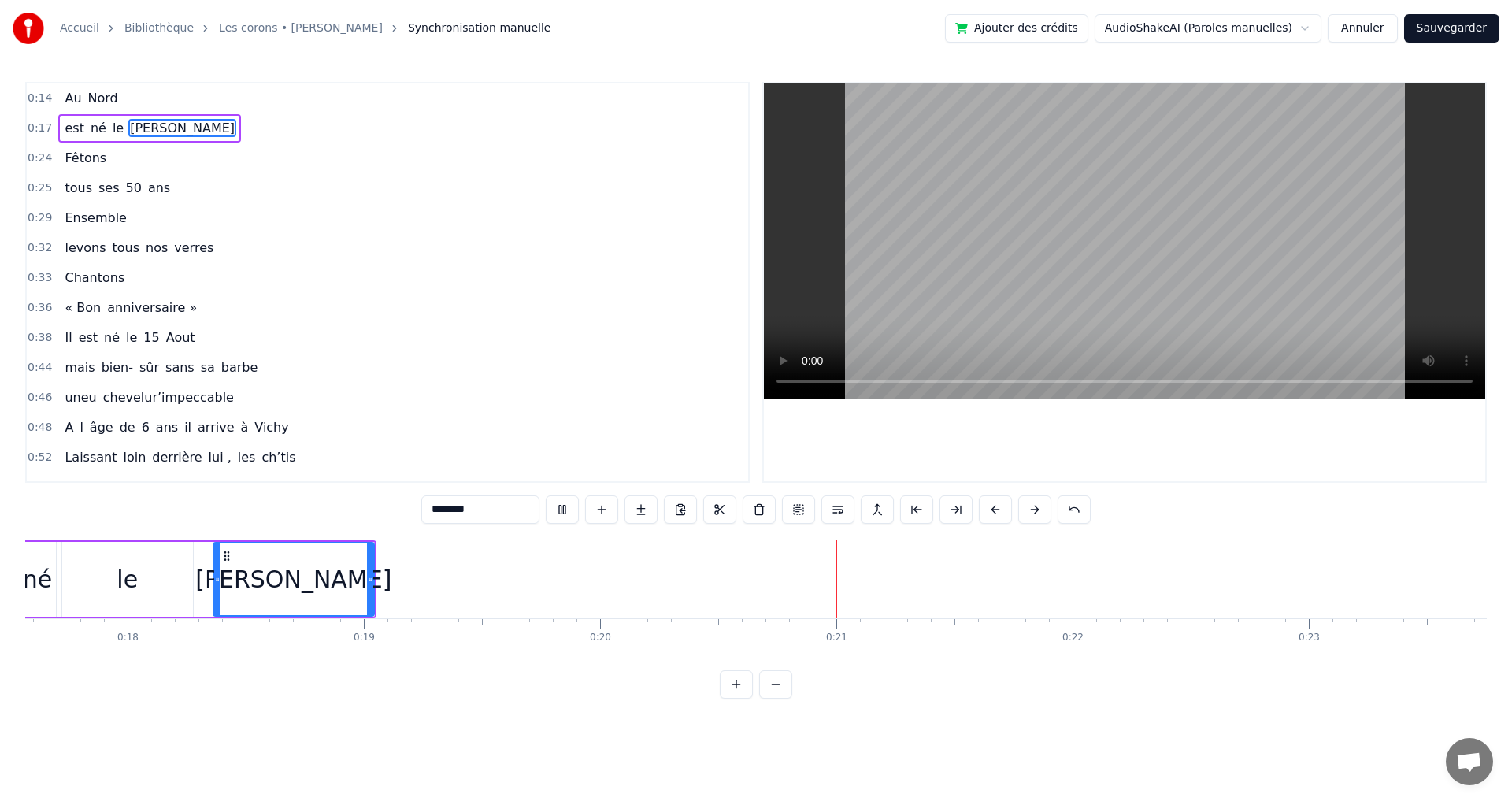
click at [153, 585] on div "est né le Bertrand" at bounding box center [177, 579] width 397 height 78
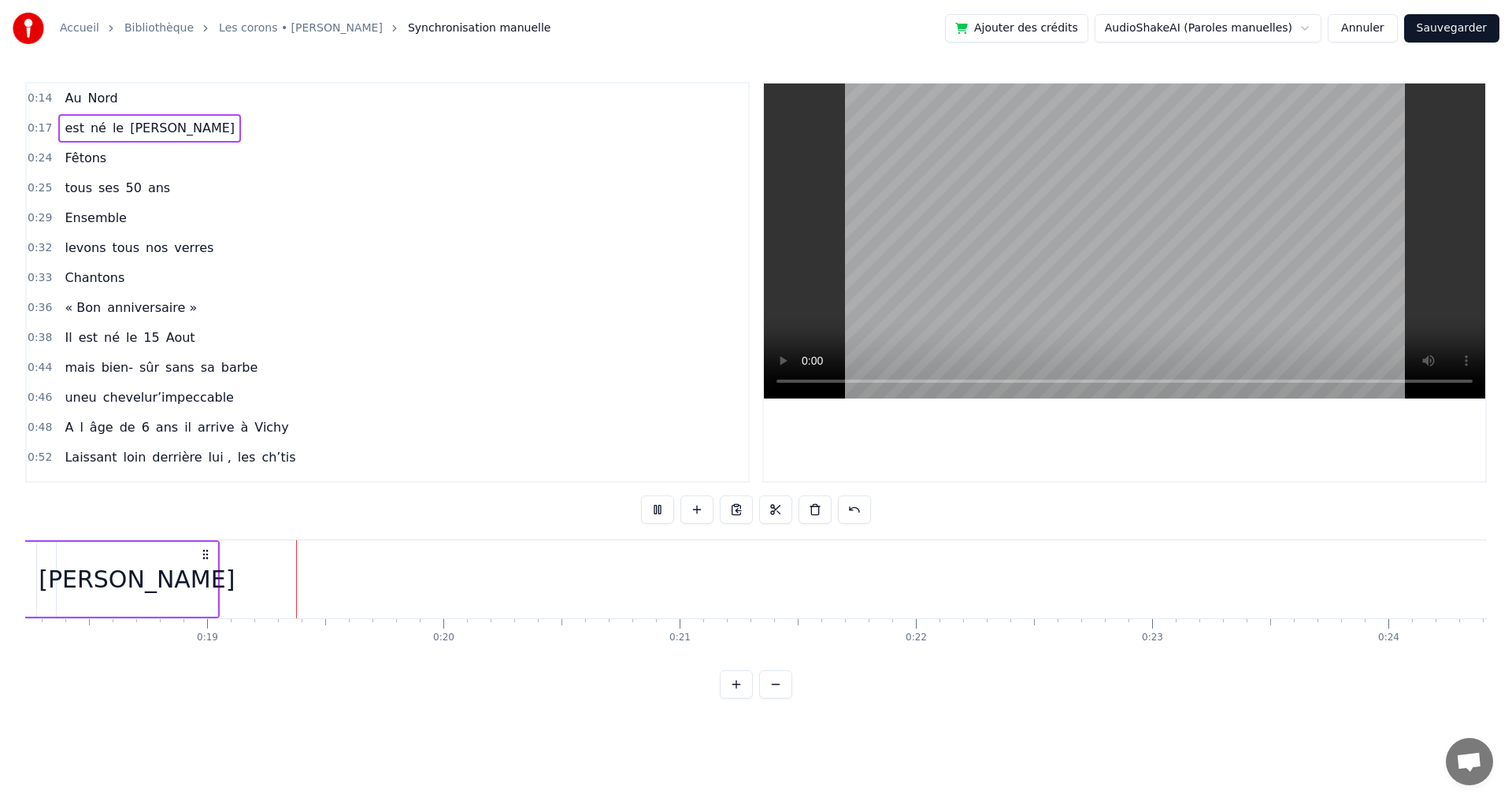
scroll to position [0, 4361]
click at [657, 510] on button at bounding box center [657, 509] width 33 height 28
click at [81, 156] on span "Fêtons" at bounding box center [85, 158] width 45 height 18
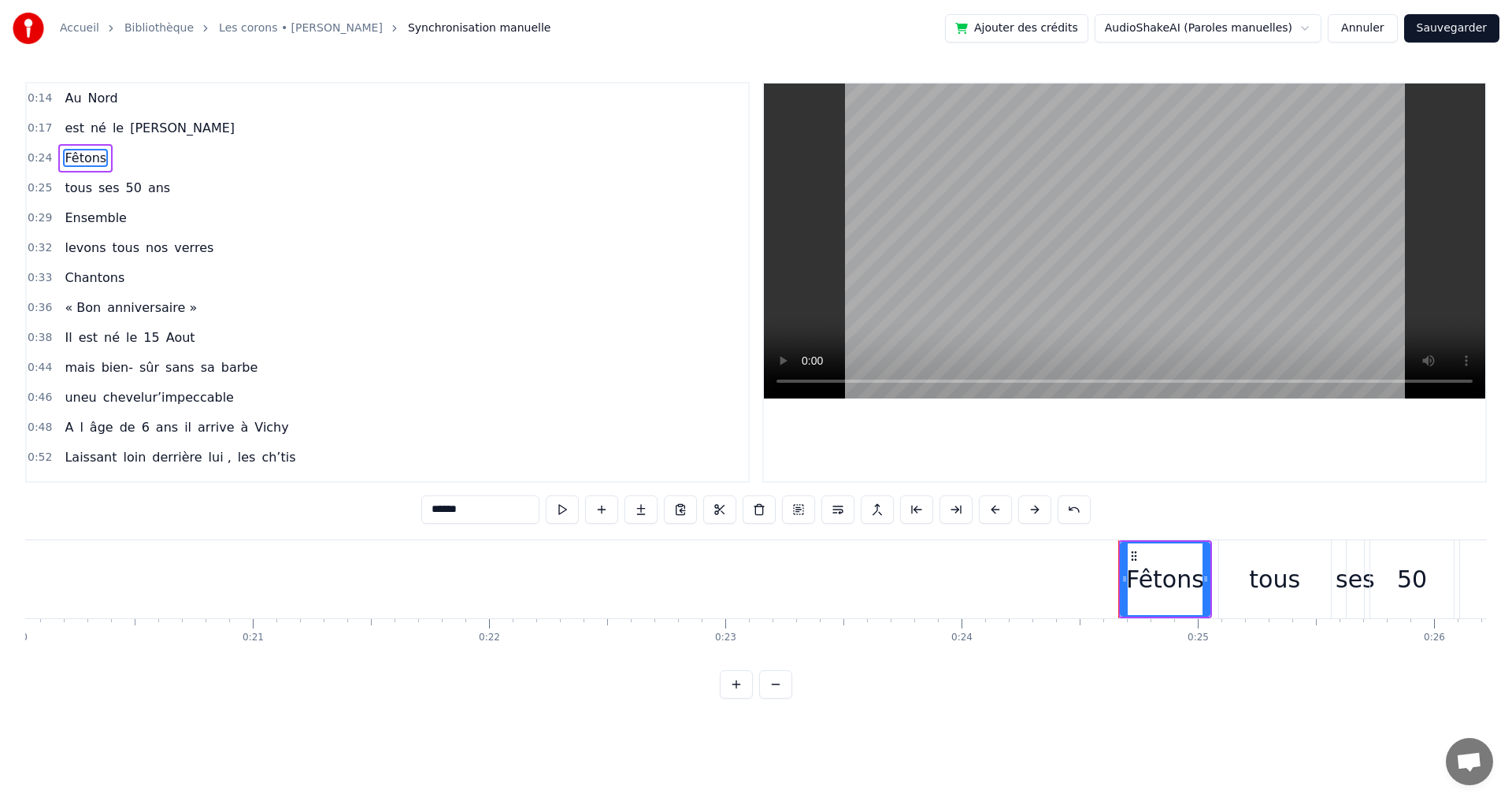
scroll to position [0, 4701]
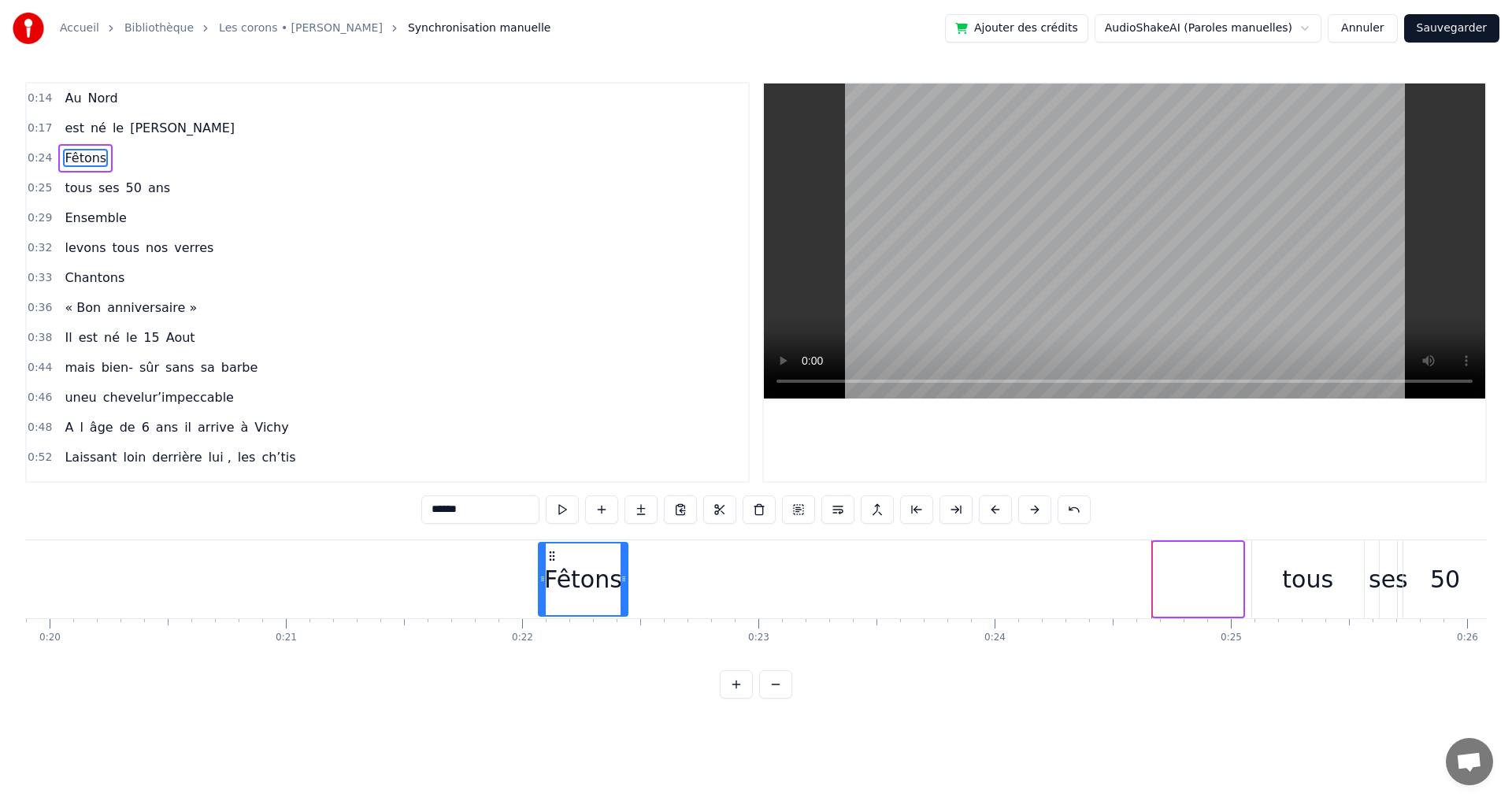
drag, startPoint x: 1168, startPoint y: 559, endPoint x: 552, endPoint y: 573, distance: 616.2
click at [552, 573] on div "Fêtons" at bounding box center [583, 579] width 86 height 72
click at [1300, 573] on div "tous" at bounding box center [1308, 579] width 51 height 35
type input "****"
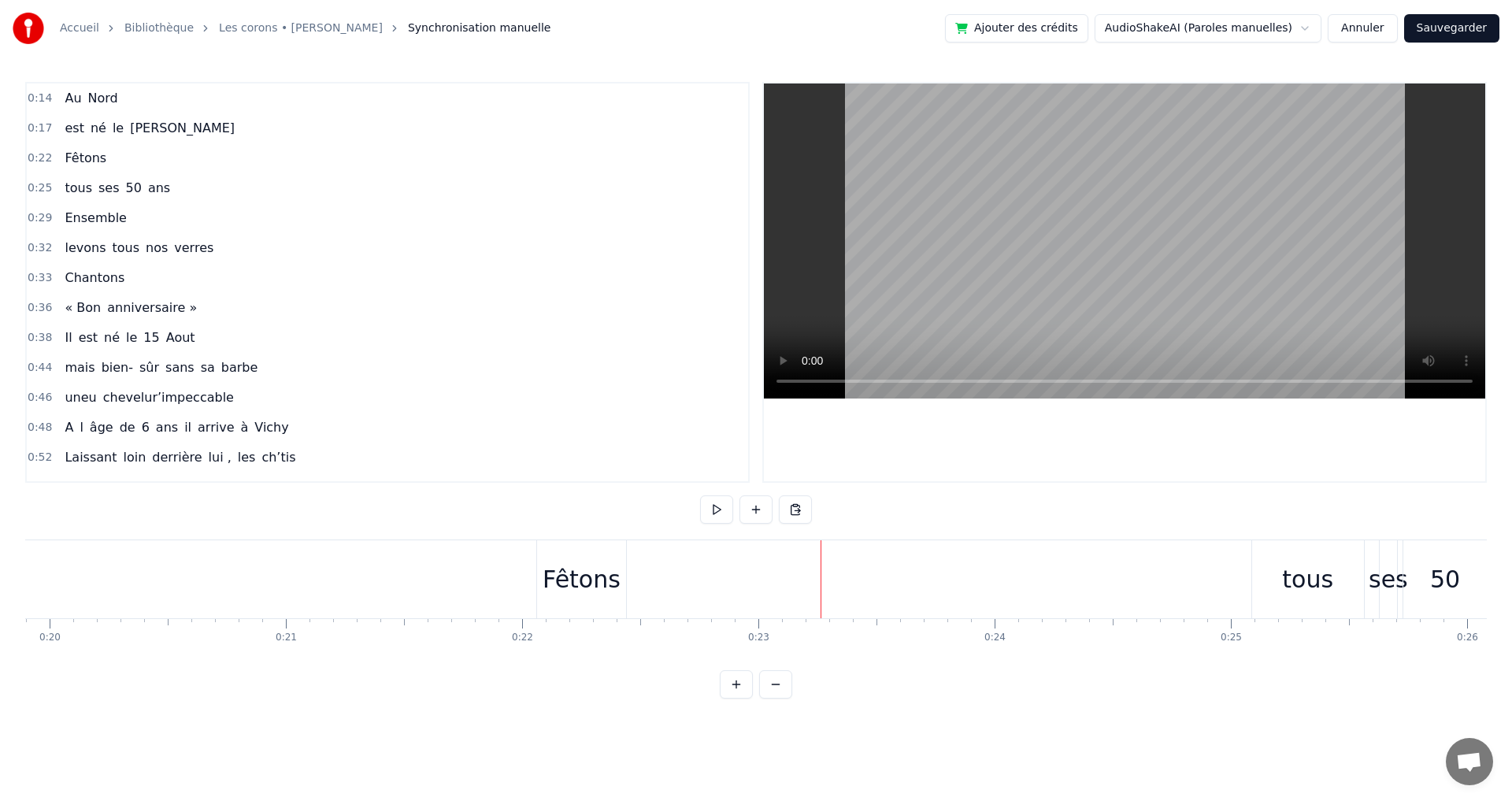
click at [1312, 585] on div "tous" at bounding box center [1308, 579] width 51 height 35
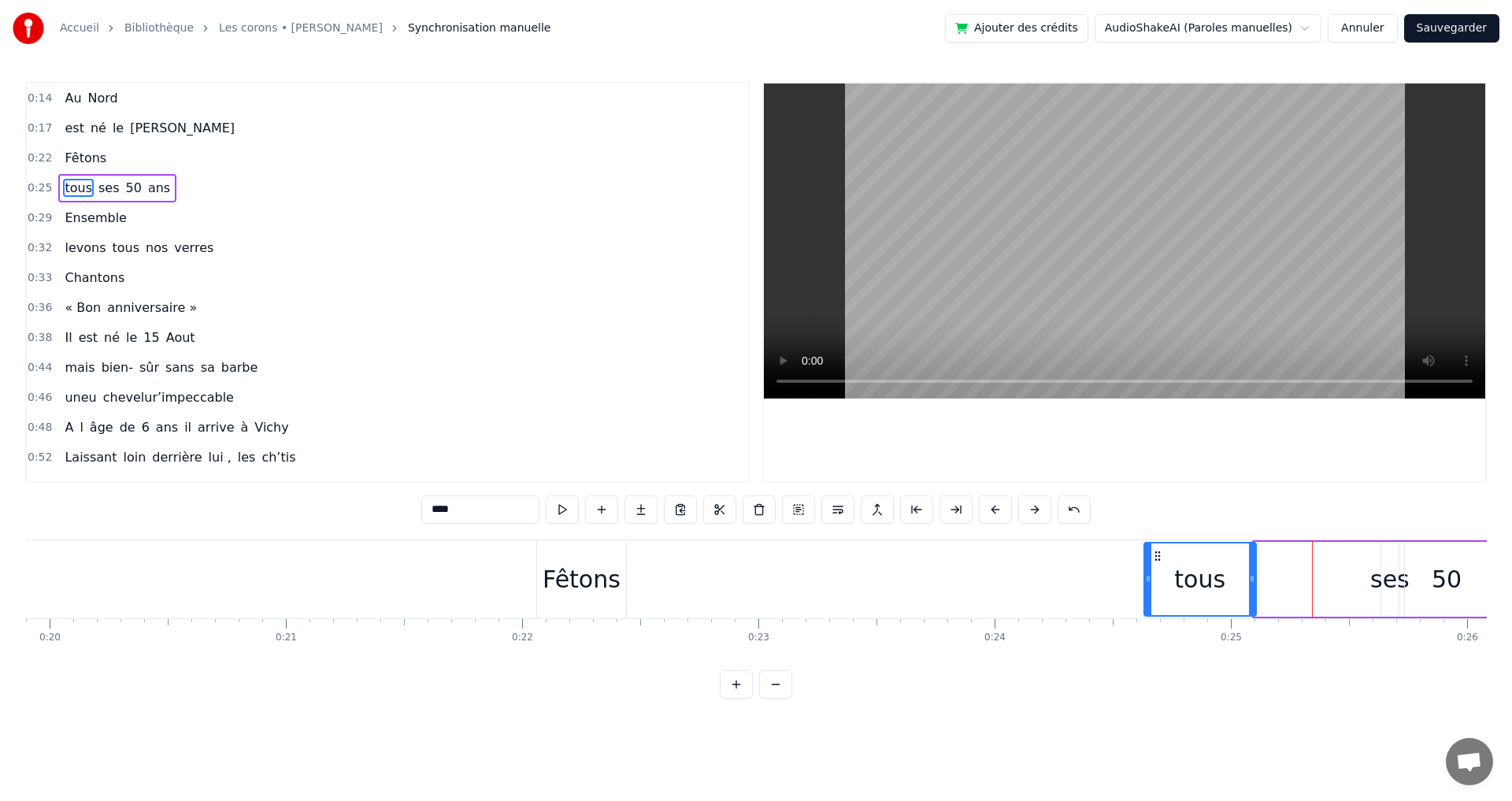
drag, startPoint x: 1267, startPoint y: 559, endPoint x: 1157, endPoint y: 558, distance: 110.0
click at [1157, 558] on icon at bounding box center [1158, 556] width 13 height 13
click at [1395, 581] on div "ses" at bounding box center [1390, 579] width 39 height 35
type input "***"
drag, startPoint x: 1395, startPoint y: 581, endPoint x: 1286, endPoint y: 580, distance: 109.0
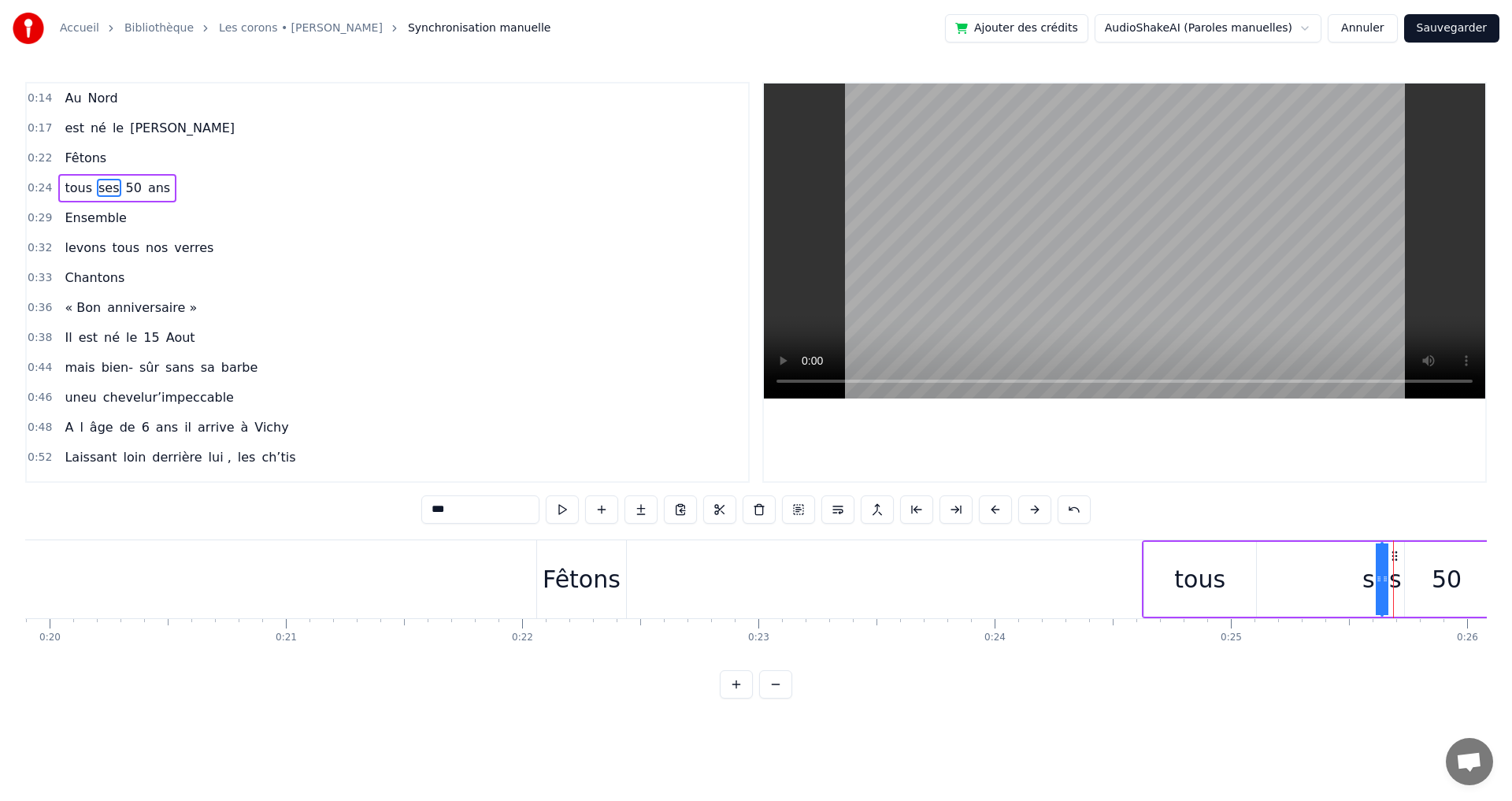
click at [1286, 580] on div "tous ses 50 ans" at bounding box center [1392, 579] width 501 height 78
click at [1382, 571] on div "ses" at bounding box center [1382, 579] width 39 height 35
drag, startPoint x: 1395, startPoint y: 558, endPoint x: 1284, endPoint y: 561, distance: 111.0
click at [1284, 561] on icon at bounding box center [1284, 556] width 13 height 13
click at [1442, 577] on div "50" at bounding box center [1446, 579] width 30 height 35
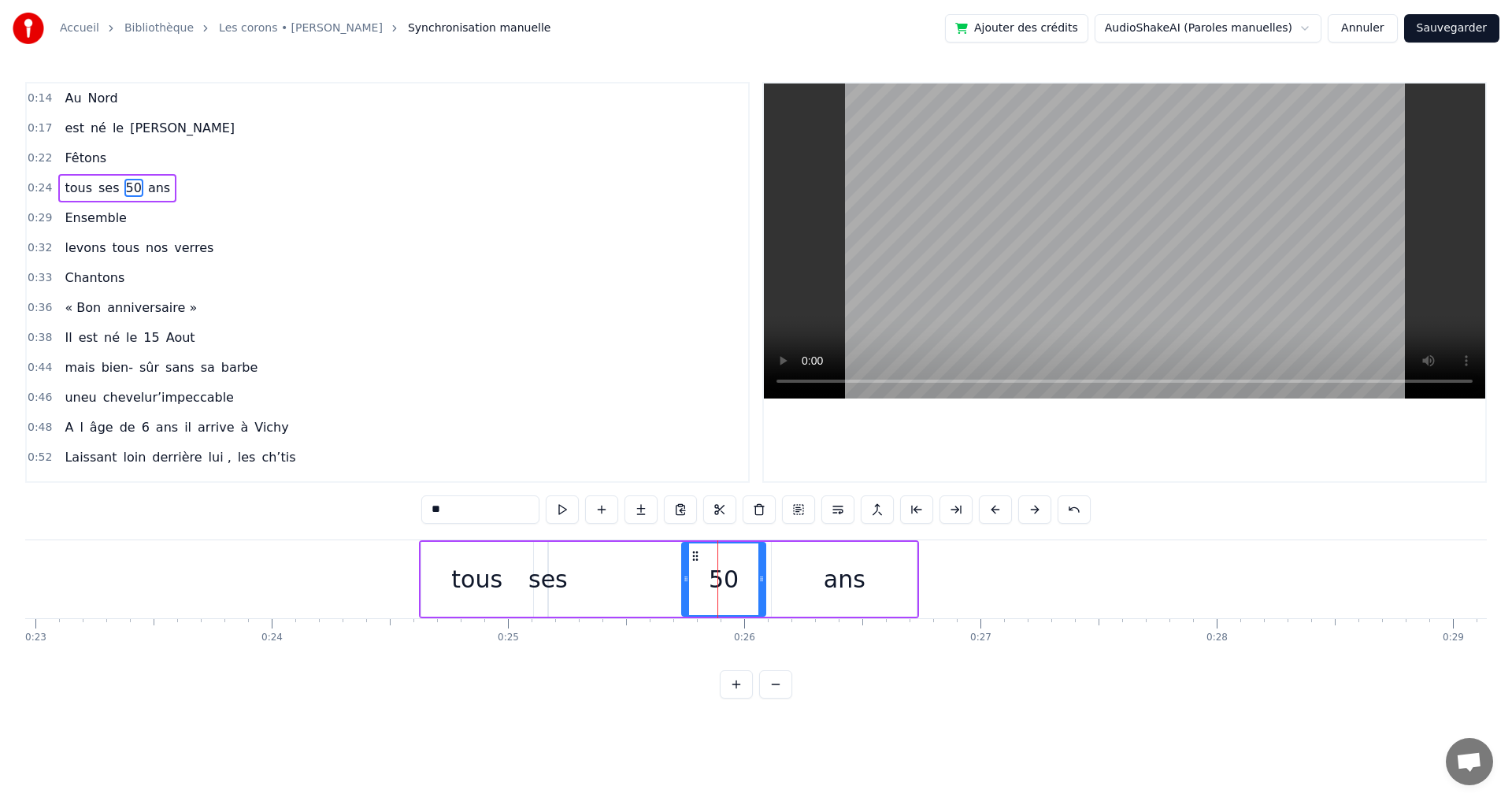
scroll to position [0, 5457]
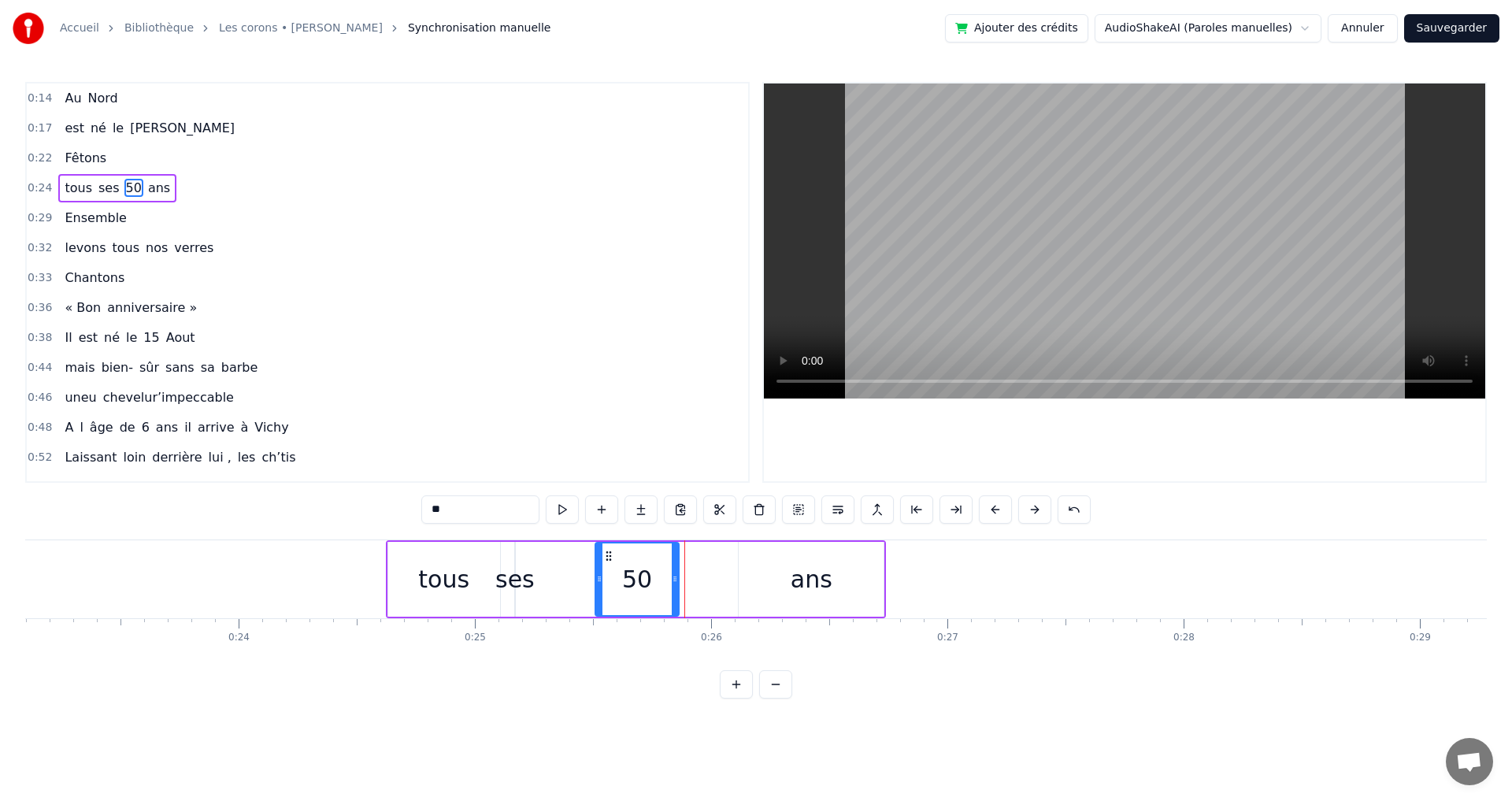
drag, startPoint x: 663, startPoint y: 555, endPoint x: 609, endPoint y: 555, distance: 54.0
click at [609, 555] on icon at bounding box center [608, 556] width 13 height 13
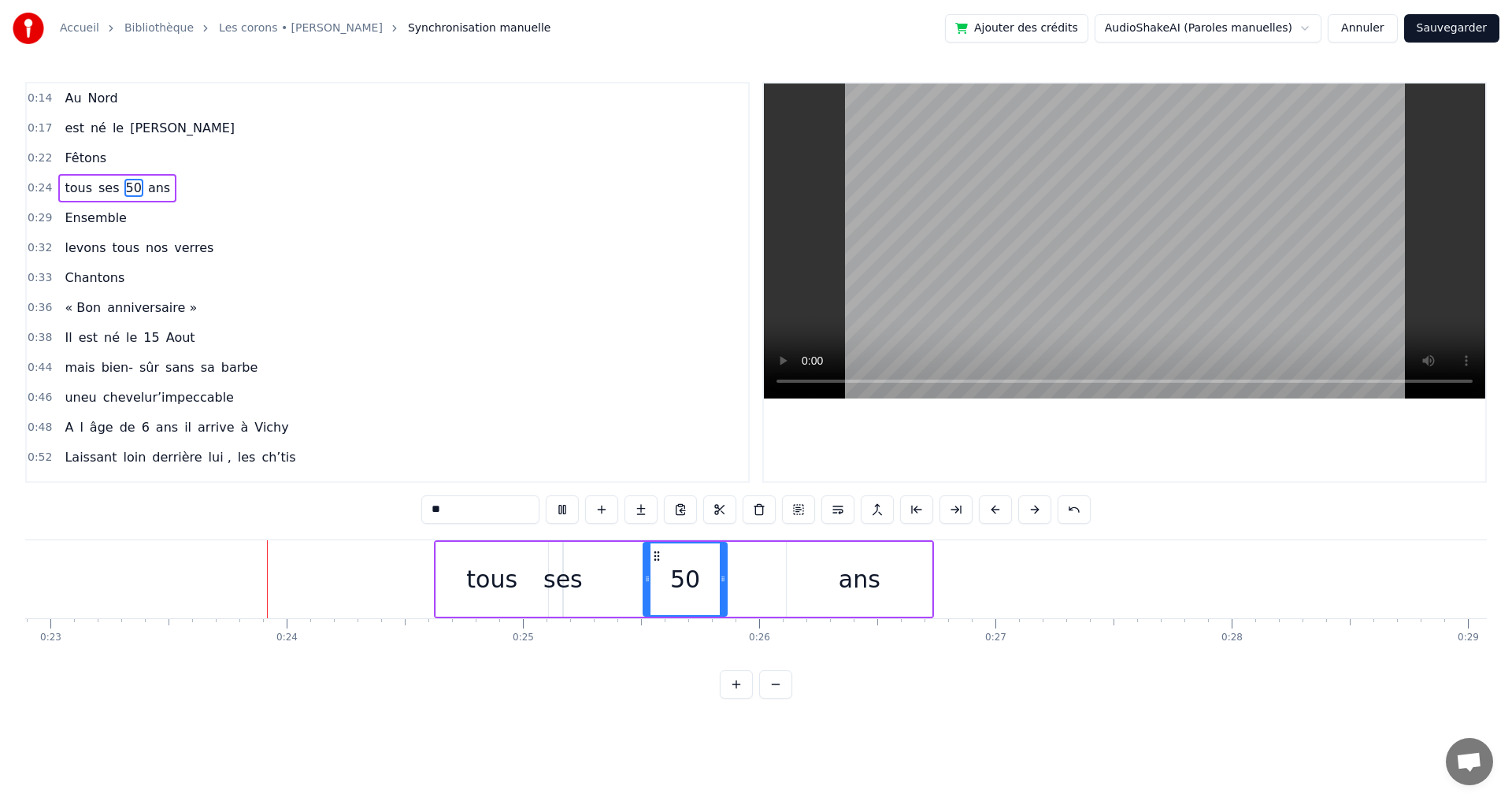
scroll to position [0, 5410]
click at [572, 583] on div "ses" at bounding box center [562, 579] width 39 height 35
type input "***"
drag, startPoint x: 568, startPoint y: 570, endPoint x: 581, endPoint y: 569, distance: 13.0
click at [581, 569] on div "tous ses 50 ans" at bounding box center [683, 579] width 501 height 78
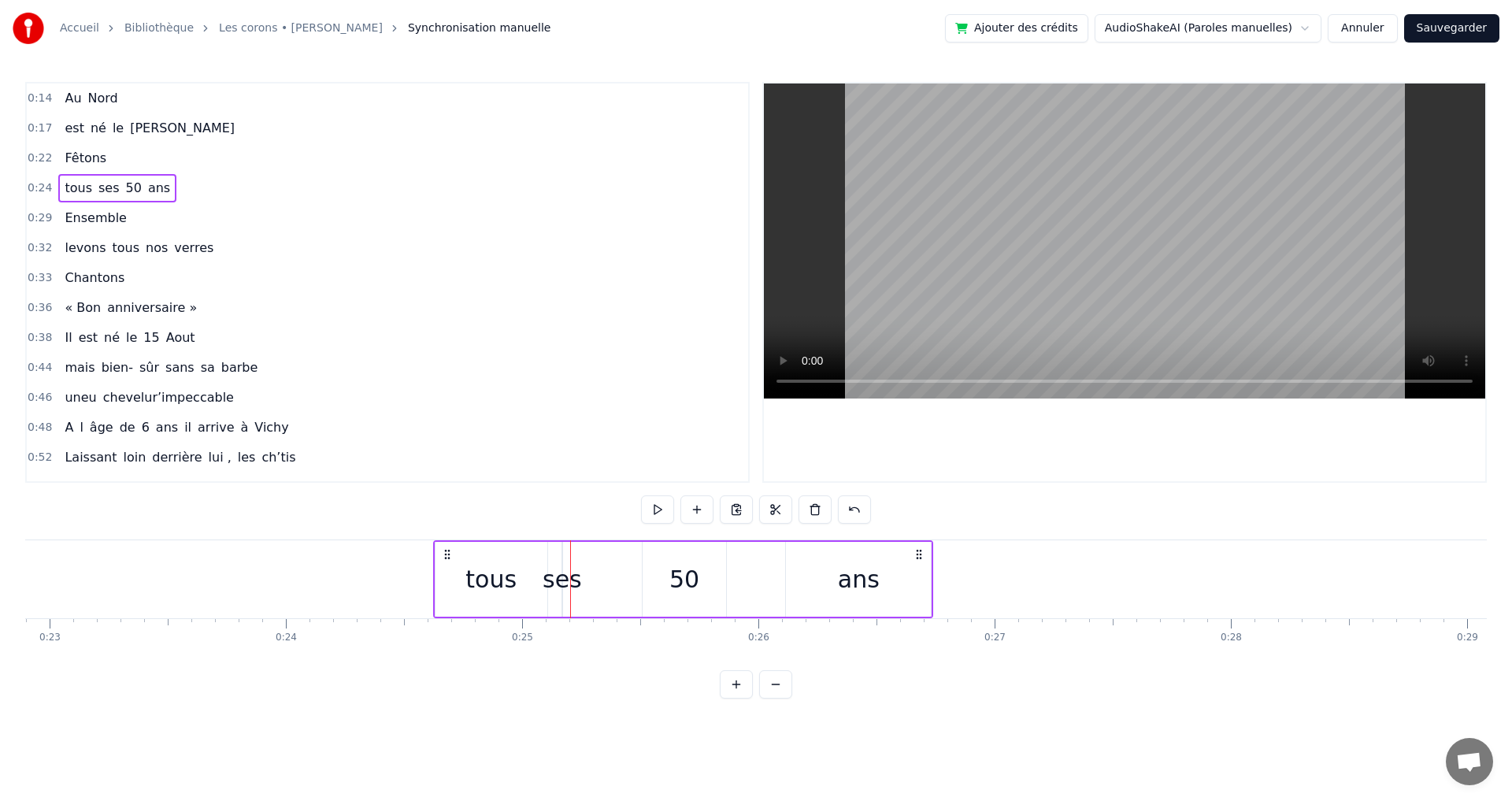
click at [556, 585] on div "ses" at bounding box center [562, 579] width 39 height 35
click at [563, 575] on div "ses" at bounding box center [563, 579] width 0 height 72
drag, startPoint x: 566, startPoint y: 575, endPoint x: 578, endPoint y: 573, distance: 12.2
click at [563, 573] on div "ses" at bounding box center [563, 579] width 0 height 72
click at [677, 577] on div "50" at bounding box center [684, 579] width 30 height 35
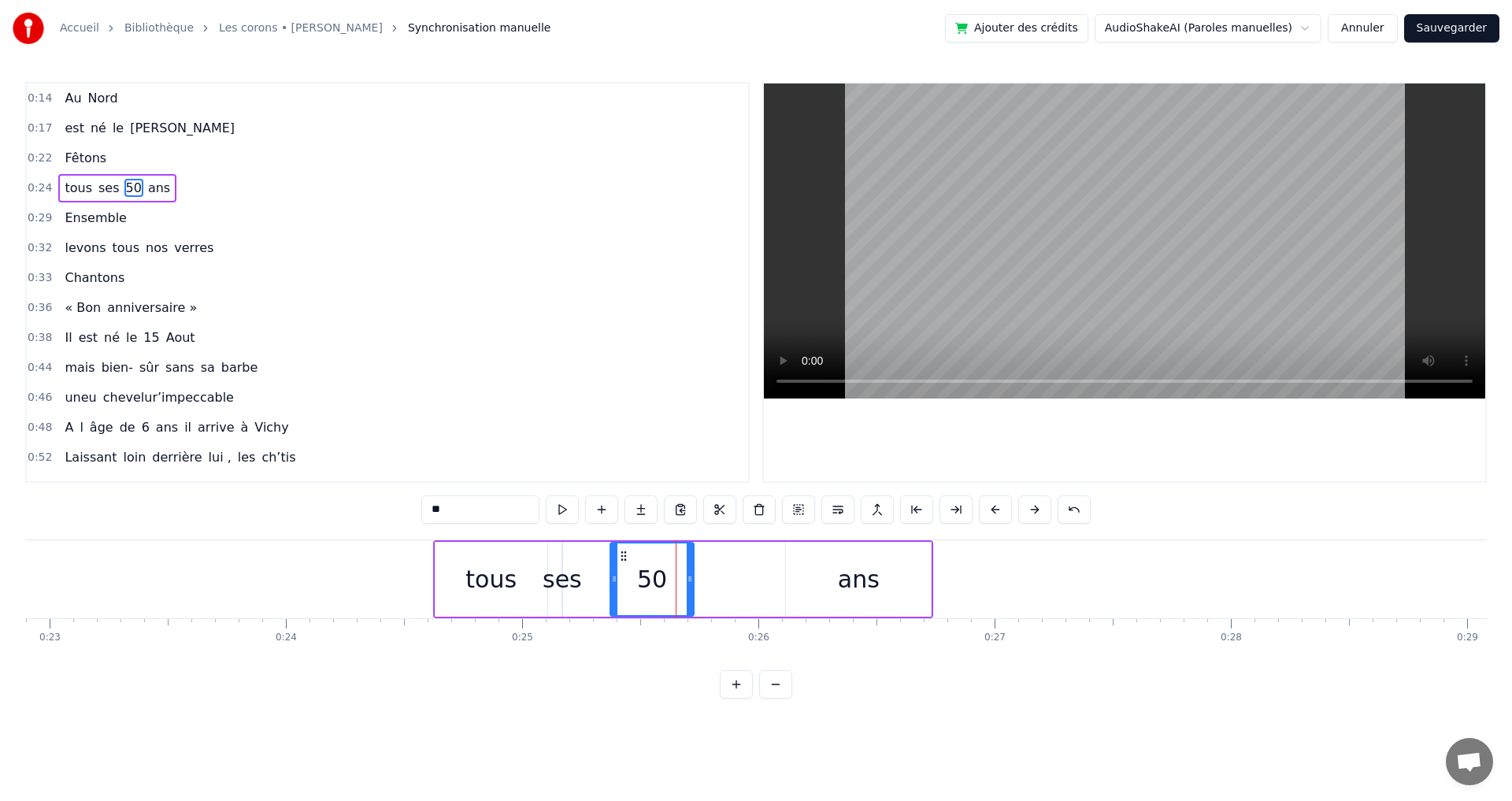
drag, startPoint x: 656, startPoint y: 558, endPoint x: 624, endPoint y: 558, distance: 32.0
click at [624, 558] on icon at bounding box center [623, 556] width 13 height 13
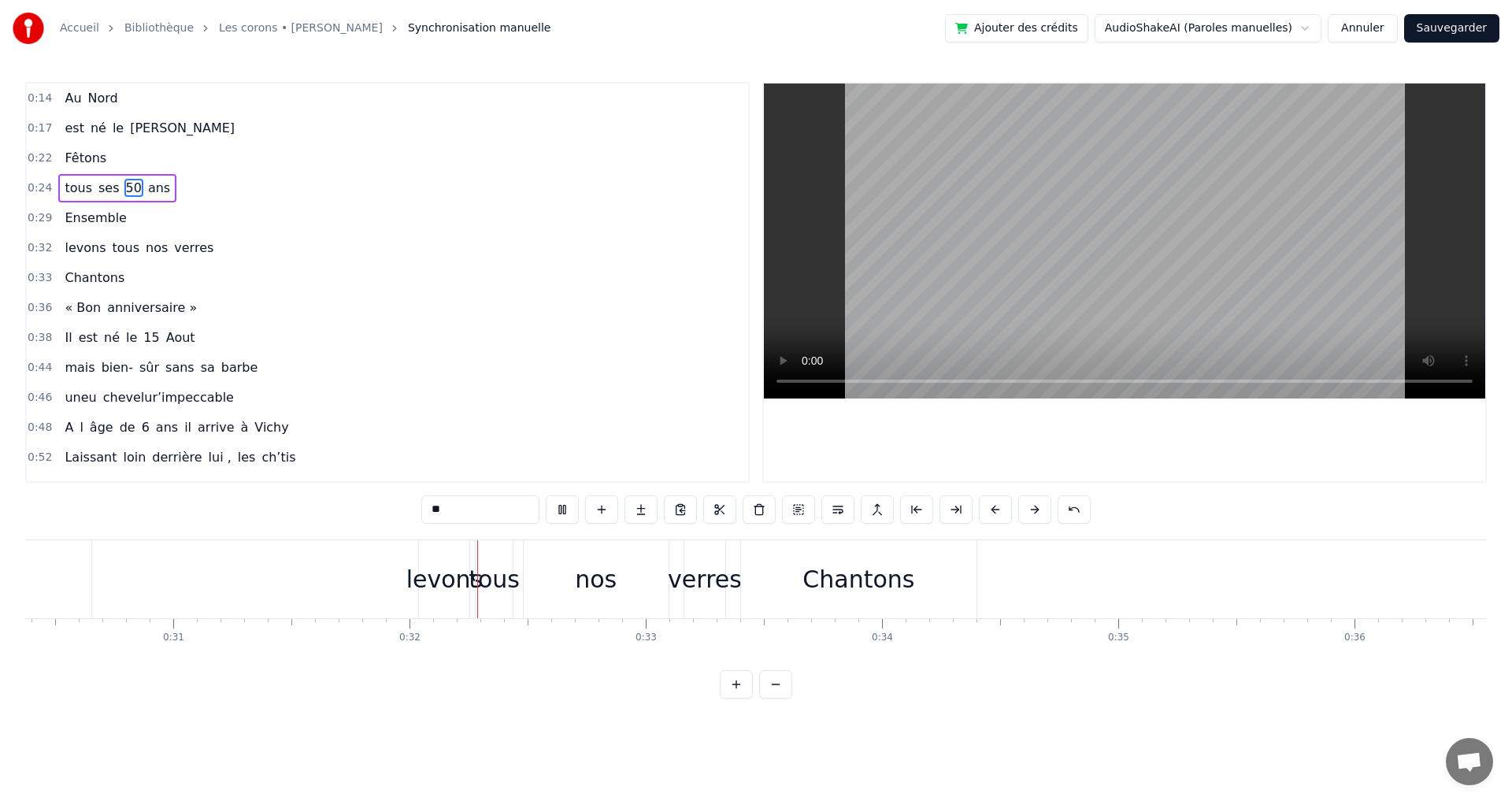
scroll to position [0, 7407]
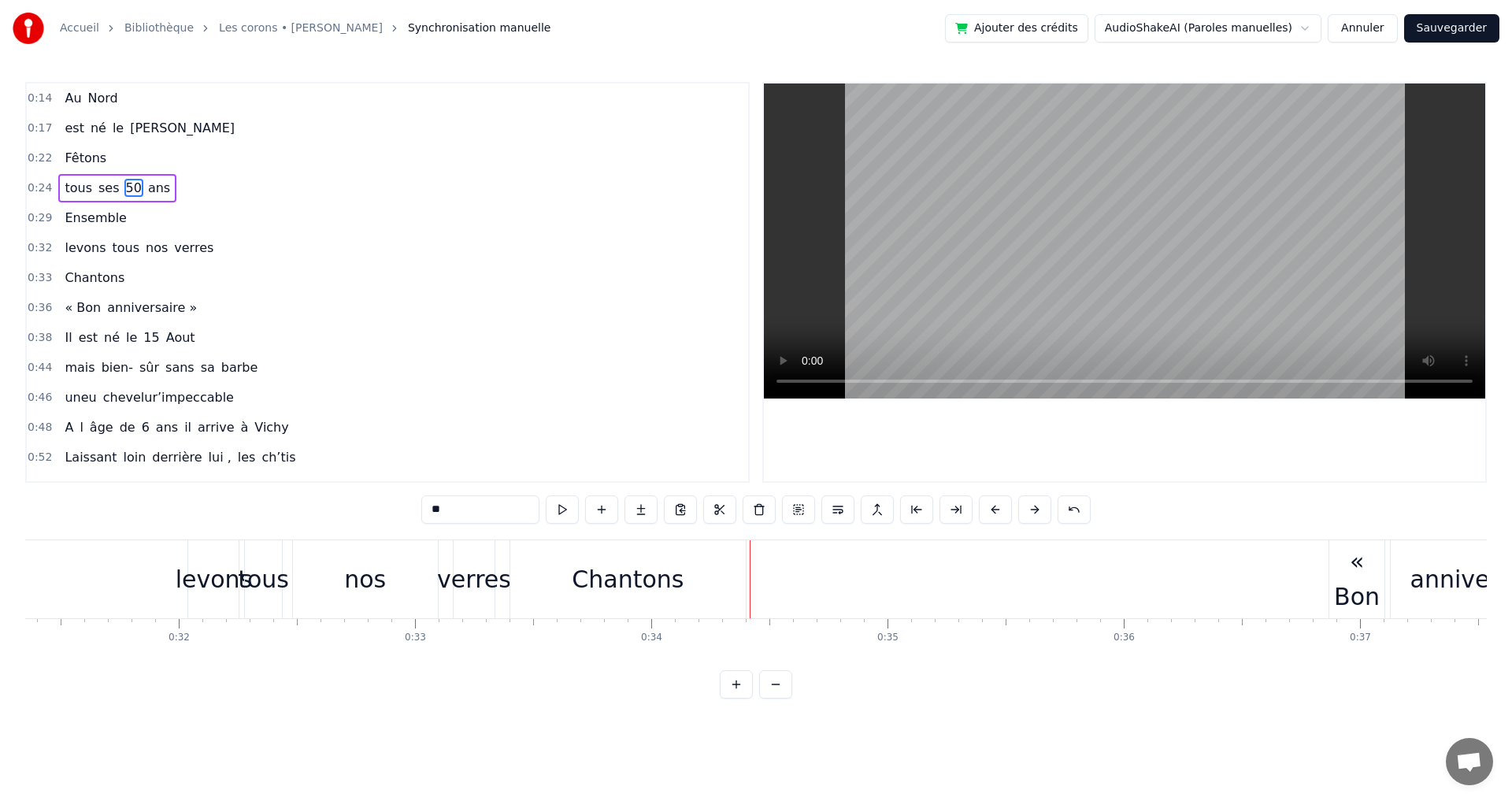
click at [616, 578] on div "Chantons" at bounding box center [628, 579] width 112 height 35
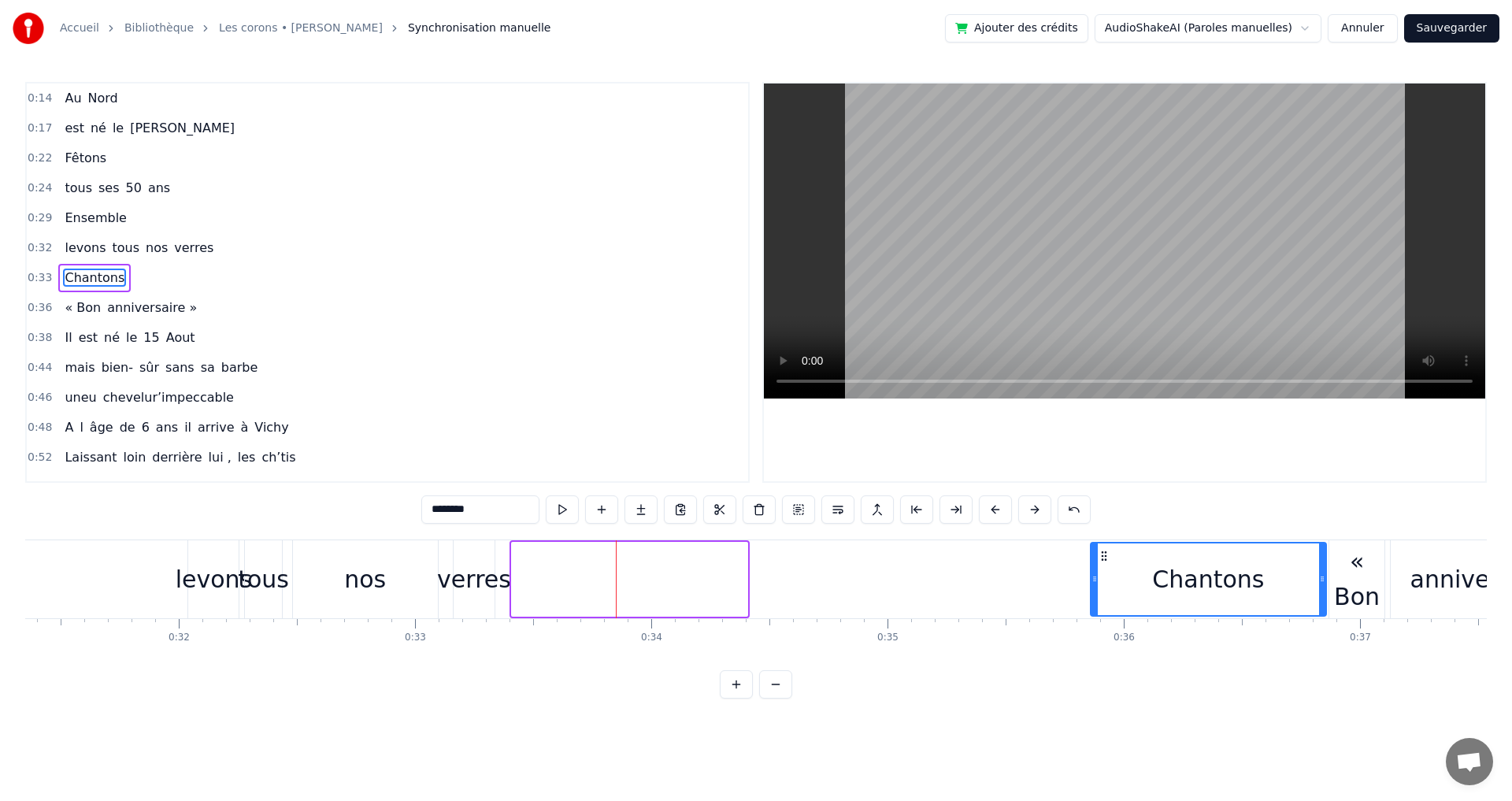
drag, startPoint x: 525, startPoint y: 558, endPoint x: 1104, endPoint y: 565, distance: 579.0
click at [1104, 565] on div "Chantons" at bounding box center [1209, 579] width 234 height 72
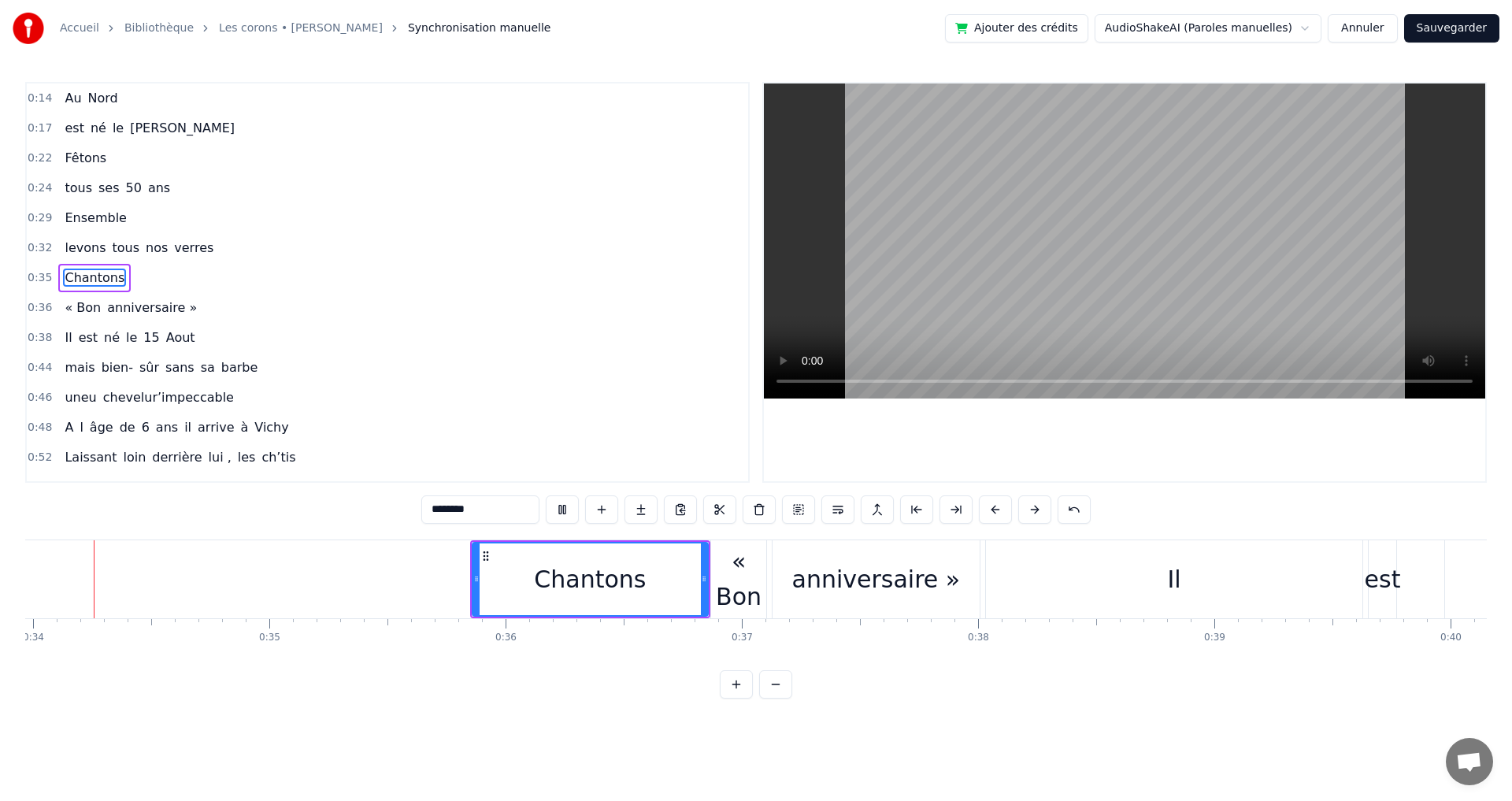
scroll to position [0, 7975]
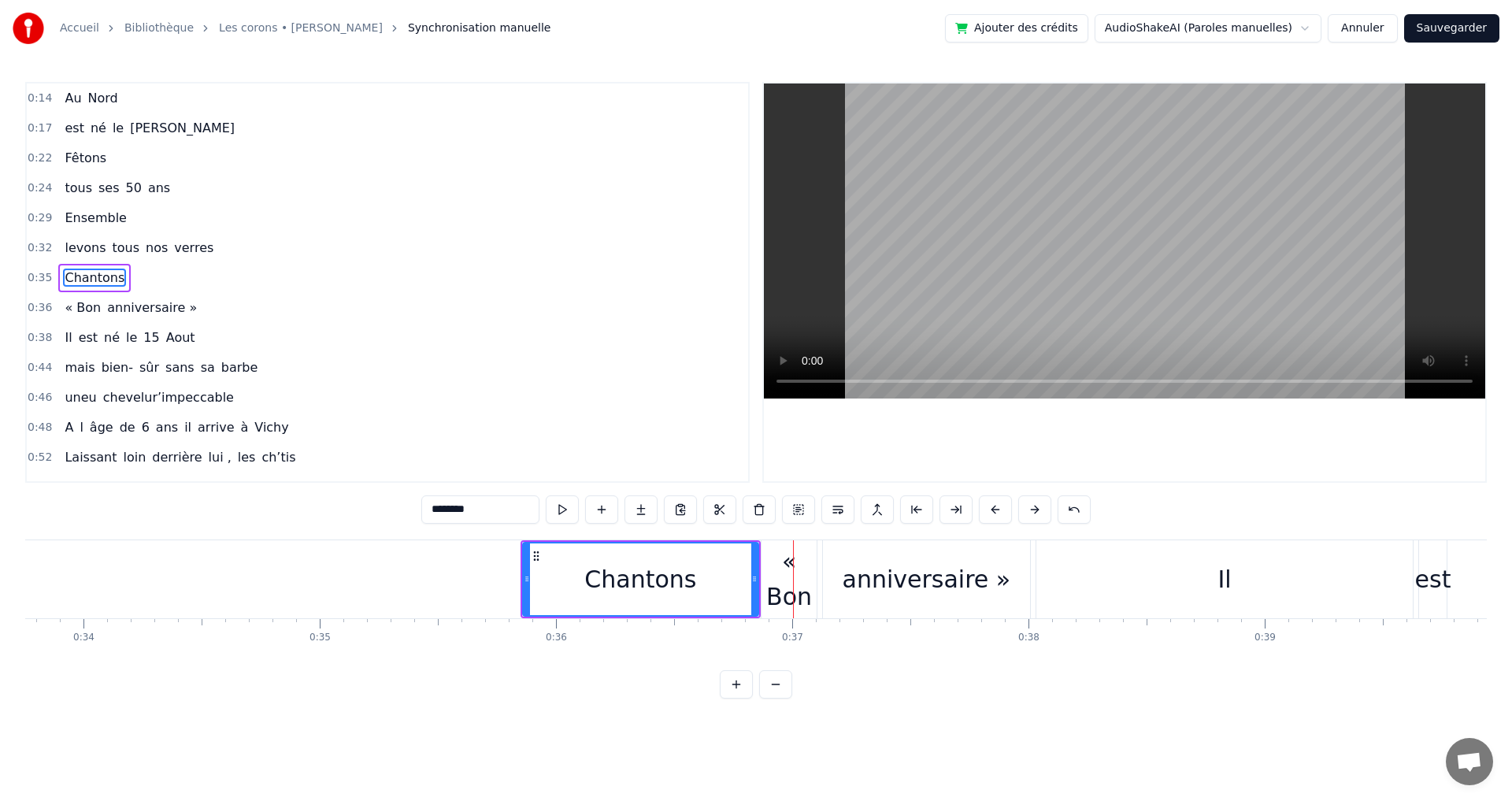
click at [943, 567] on div "anniversaire »" at bounding box center [927, 579] width 169 height 35
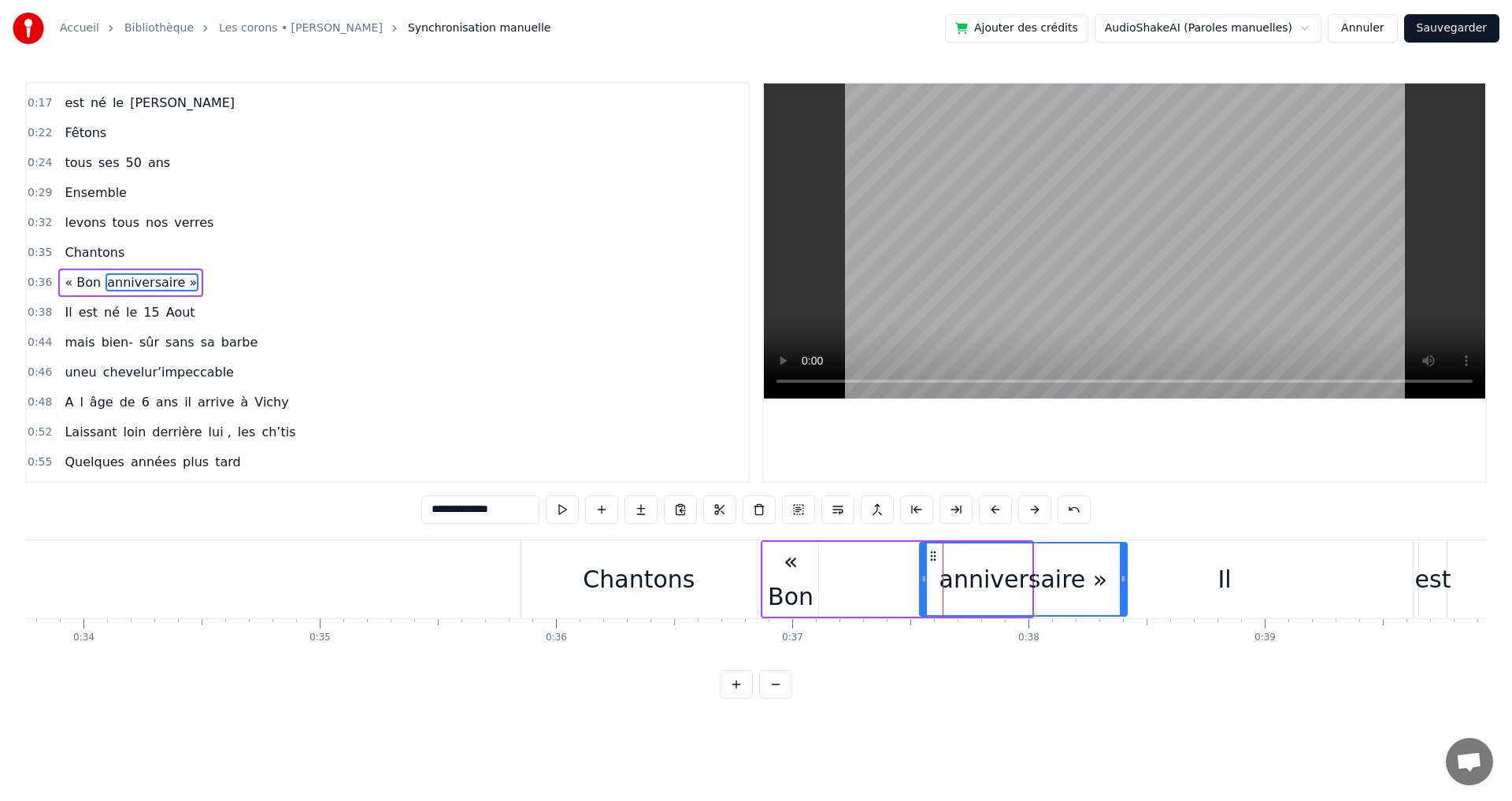
drag, startPoint x: 834, startPoint y: 556, endPoint x: 929, endPoint y: 555, distance: 95.0
click at [929, 555] on icon at bounding box center [933, 556] width 13 height 13
click at [799, 557] on div "« Bon" at bounding box center [791, 579] width 55 height 71
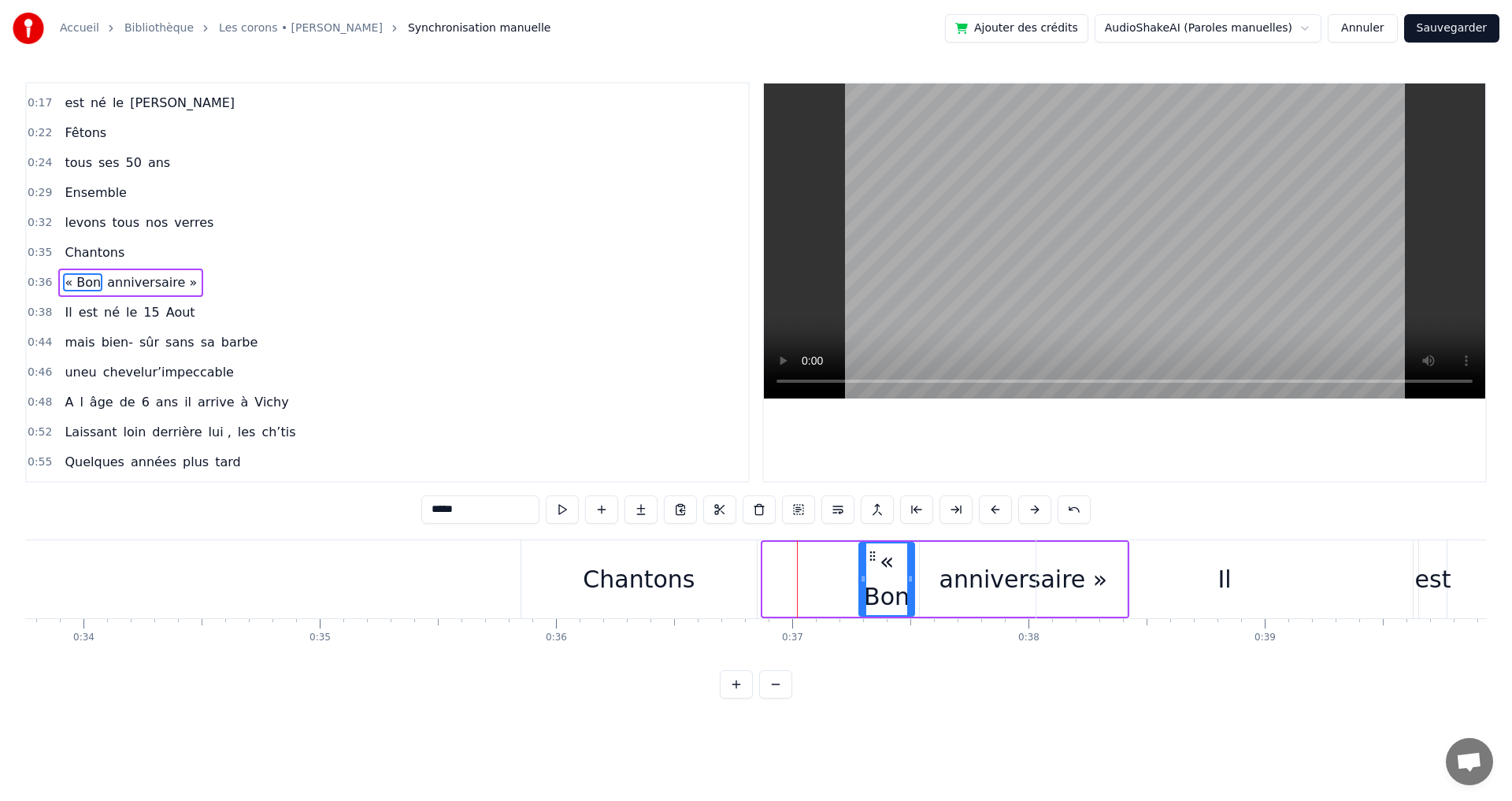
drag, startPoint x: 777, startPoint y: 557, endPoint x: 876, endPoint y: 557, distance: 99.0
click at [874, 557] on circle at bounding box center [873, 556] width 1 height 1
click at [609, 561] on div "Chantons" at bounding box center [639, 579] width 112 height 35
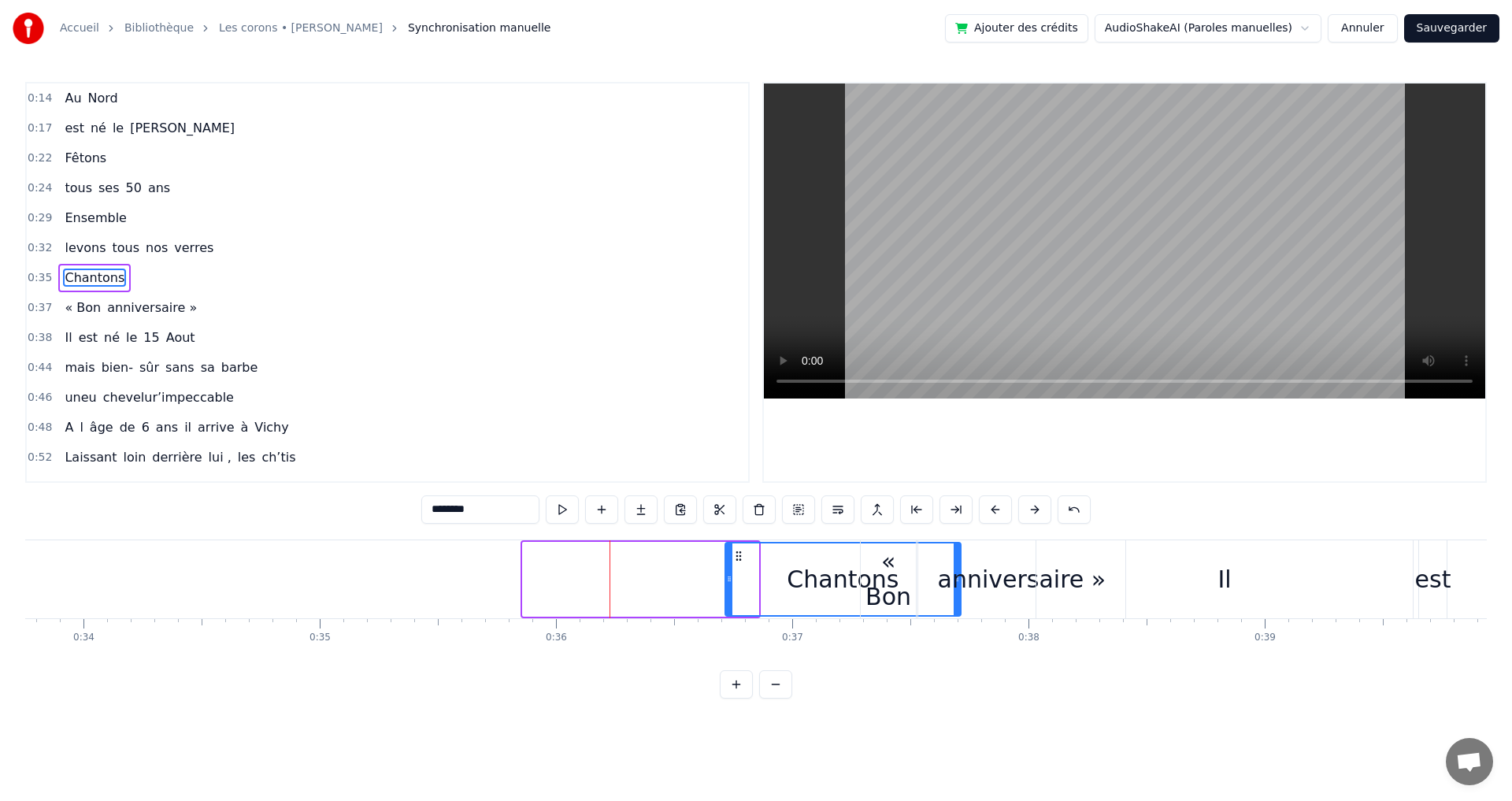
drag, startPoint x: 533, startPoint y: 557, endPoint x: 736, endPoint y: 561, distance: 203.0
click at [736, 561] on icon at bounding box center [738, 556] width 13 height 13
click at [886, 561] on div "« Bon" at bounding box center [888, 579] width 55 height 71
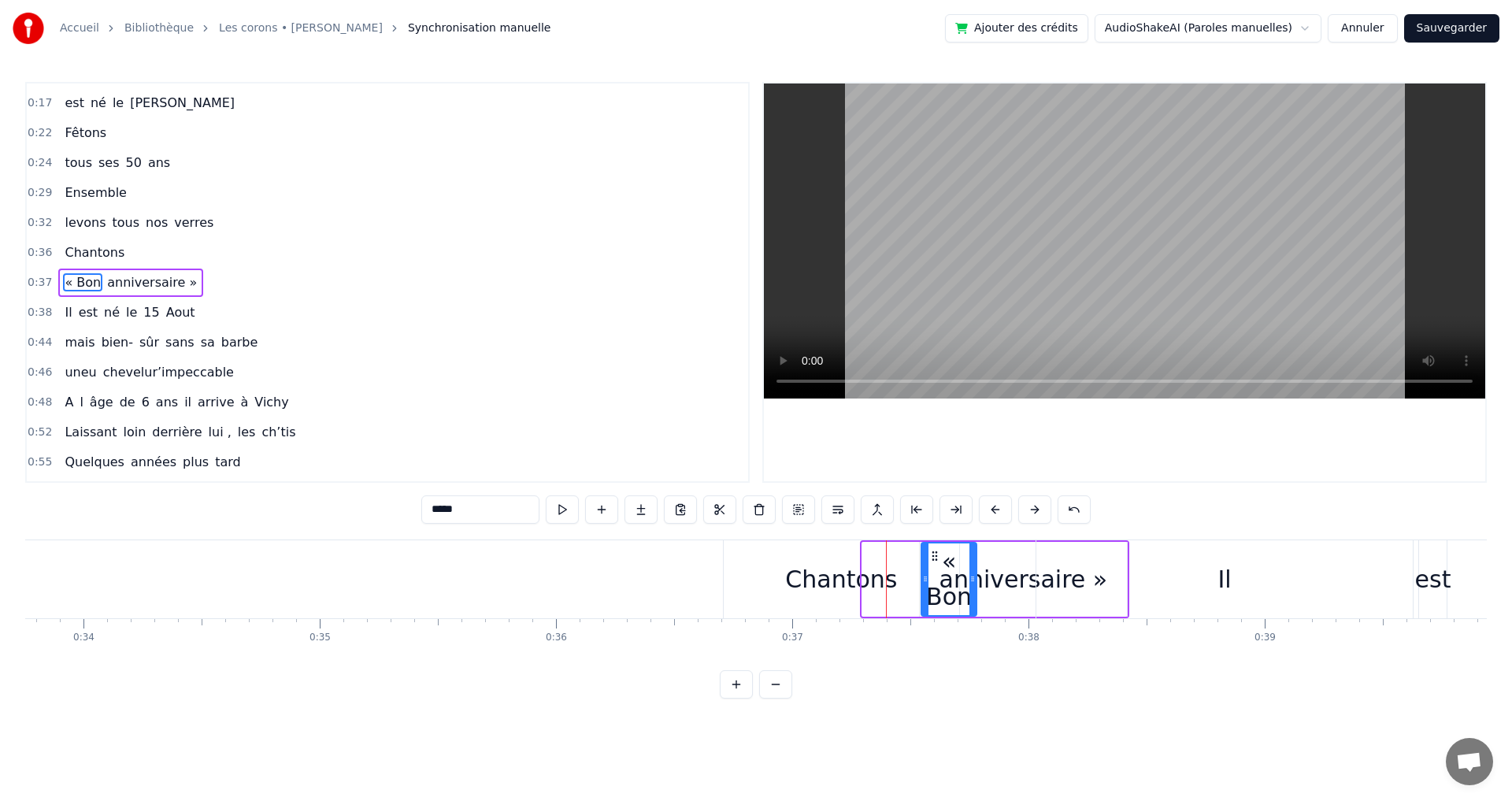
drag, startPoint x: 875, startPoint y: 558, endPoint x: 934, endPoint y: 561, distance: 59.1
click at [1030, 568] on div "anniversaire »" at bounding box center [1024, 579] width 169 height 35
type input "**********"
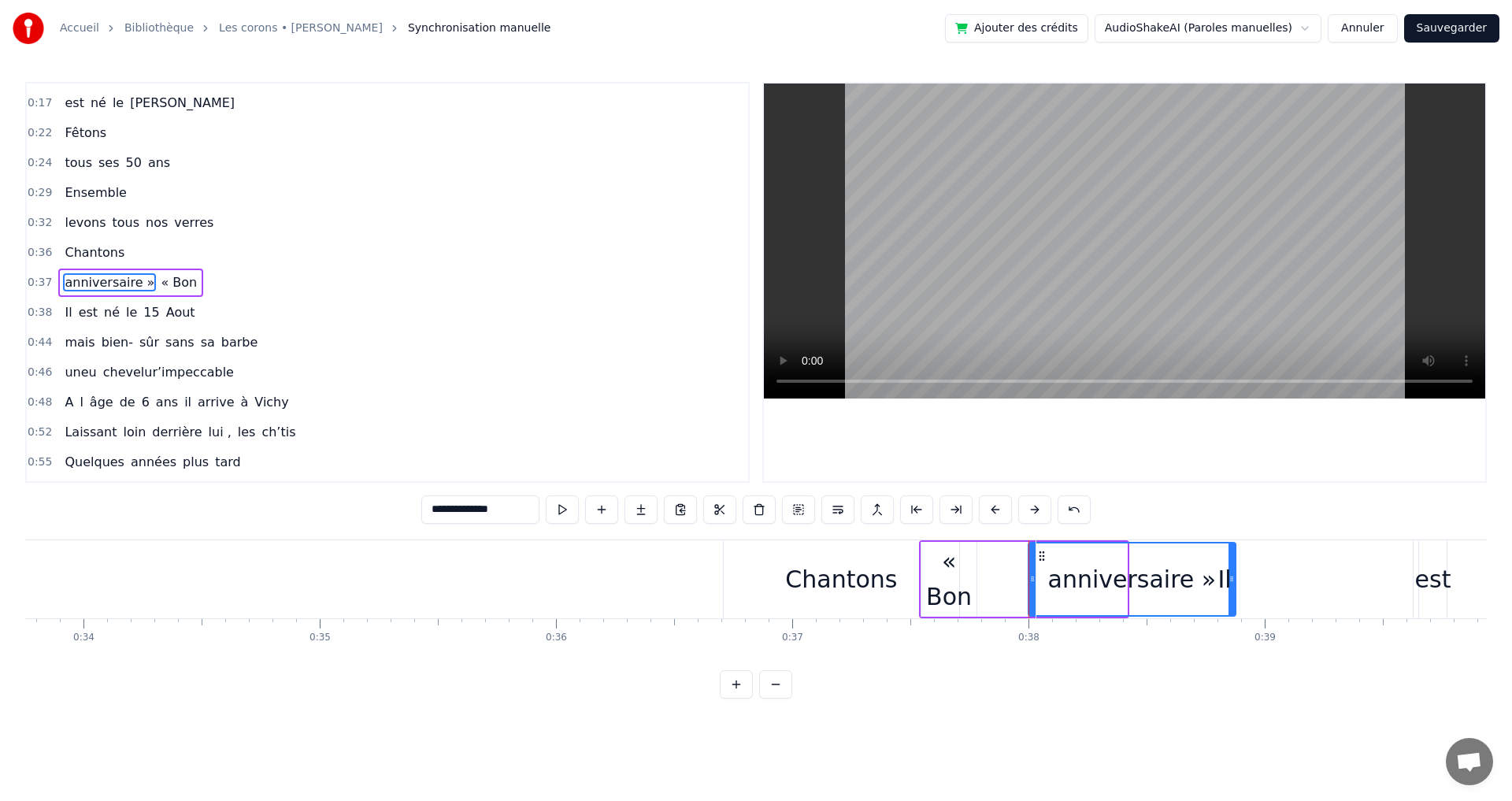
drag, startPoint x: 931, startPoint y: 556, endPoint x: 1040, endPoint y: 558, distance: 109.0
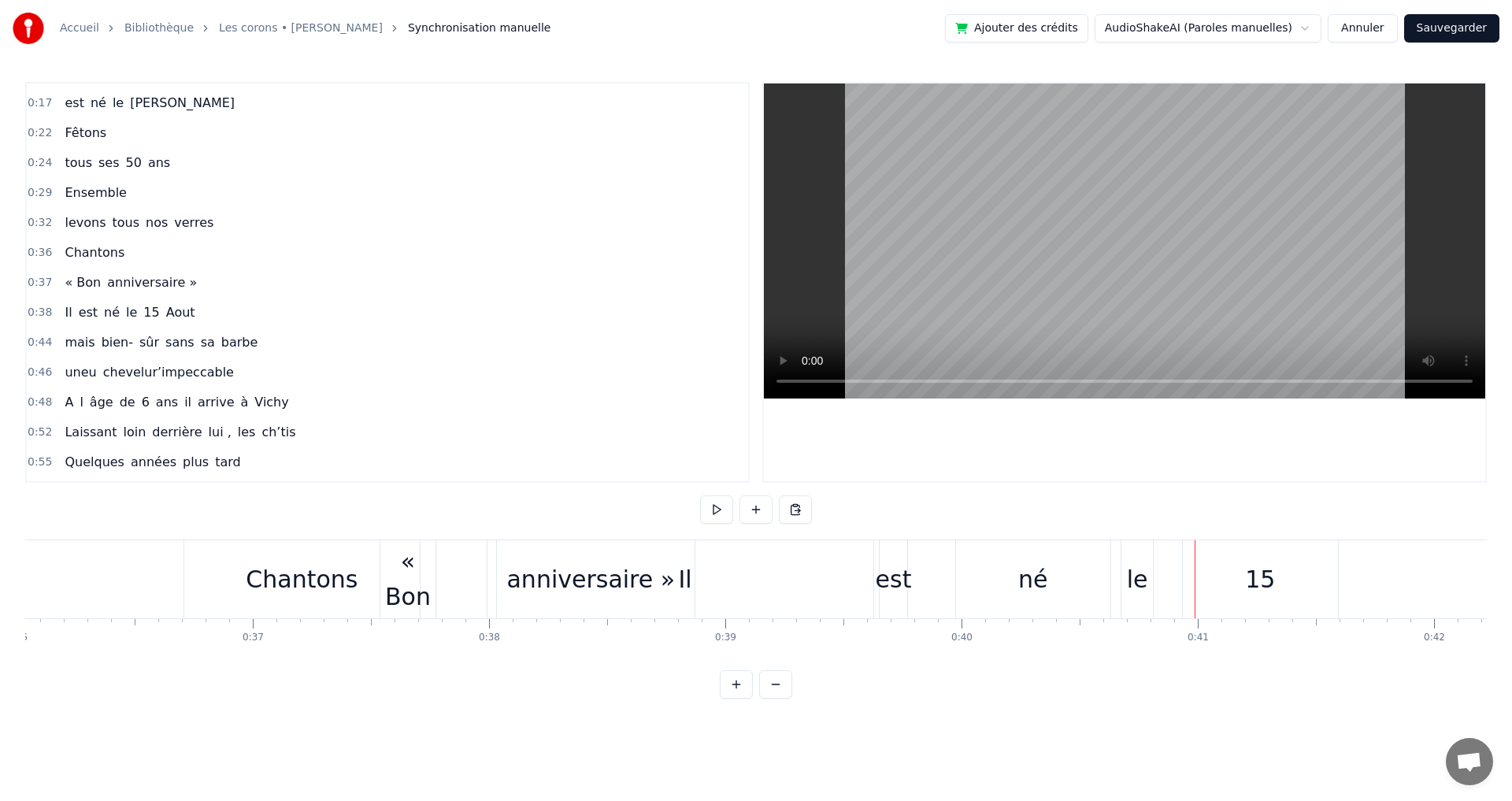
scroll to position [0, 8416]
